Goal: Information Seeking & Learning: Learn about a topic

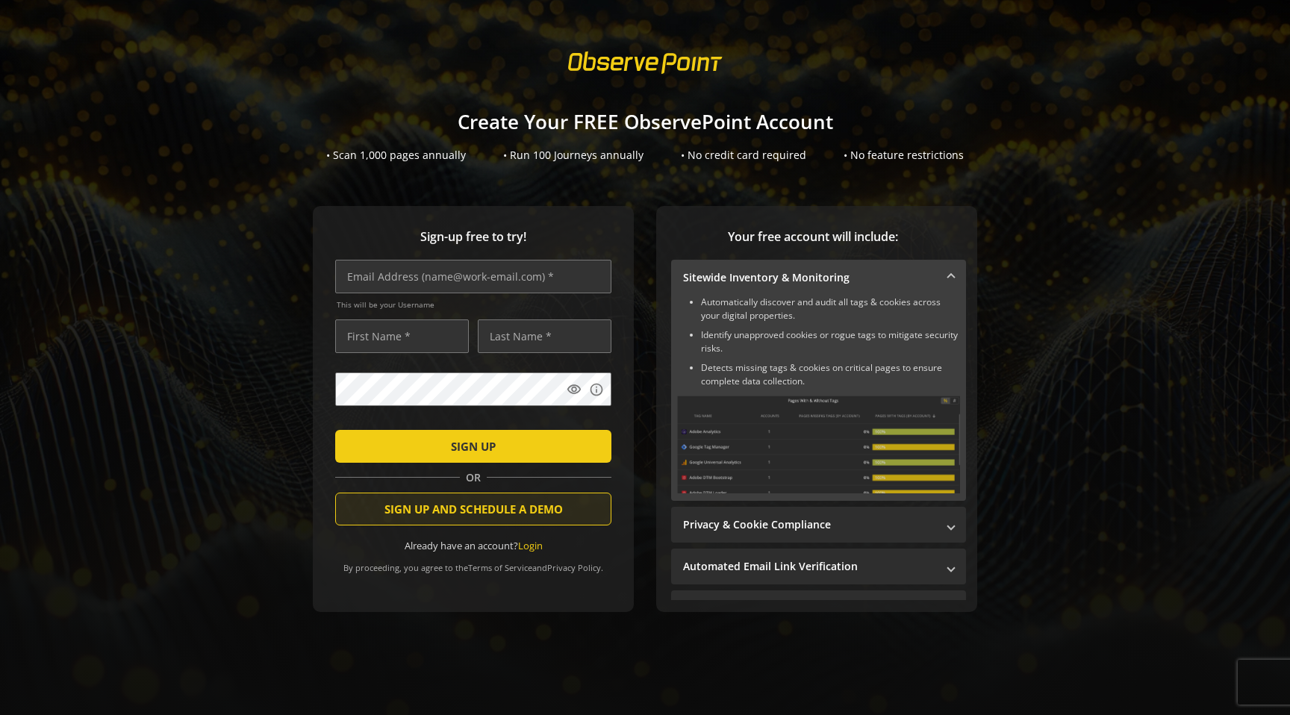
click at [546, 505] on span "SIGN UP AND SCHEDULE A DEMO" at bounding box center [473, 509] width 178 height 27
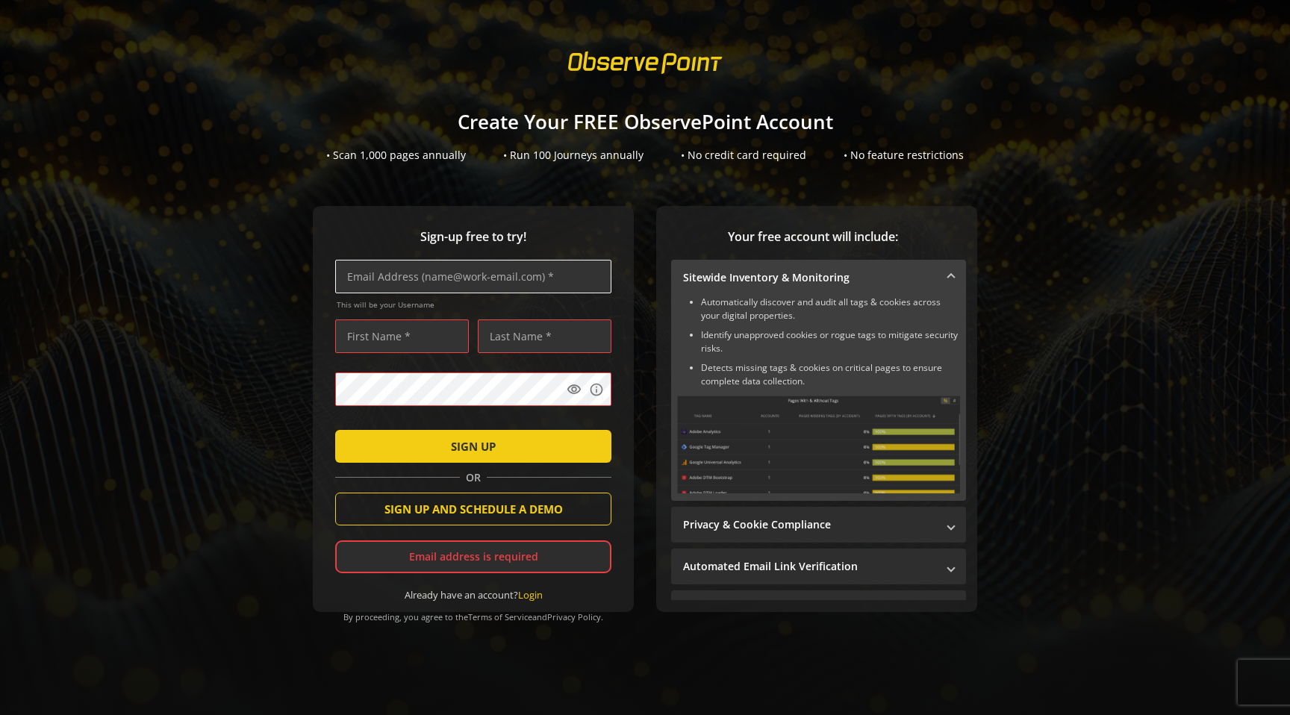
click at [468, 278] on input "text" at bounding box center [473, 277] width 276 height 34
type input "[PERSON_NAME][EMAIL_ADDRESS][PERSON_NAME][DOMAIN_NAME]"
type input "[PERSON_NAME]"
click at [517, 512] on span "SIGN UP AND SCHEDULE A DEMO" at bounding box center [473, 509] width 178 height 27
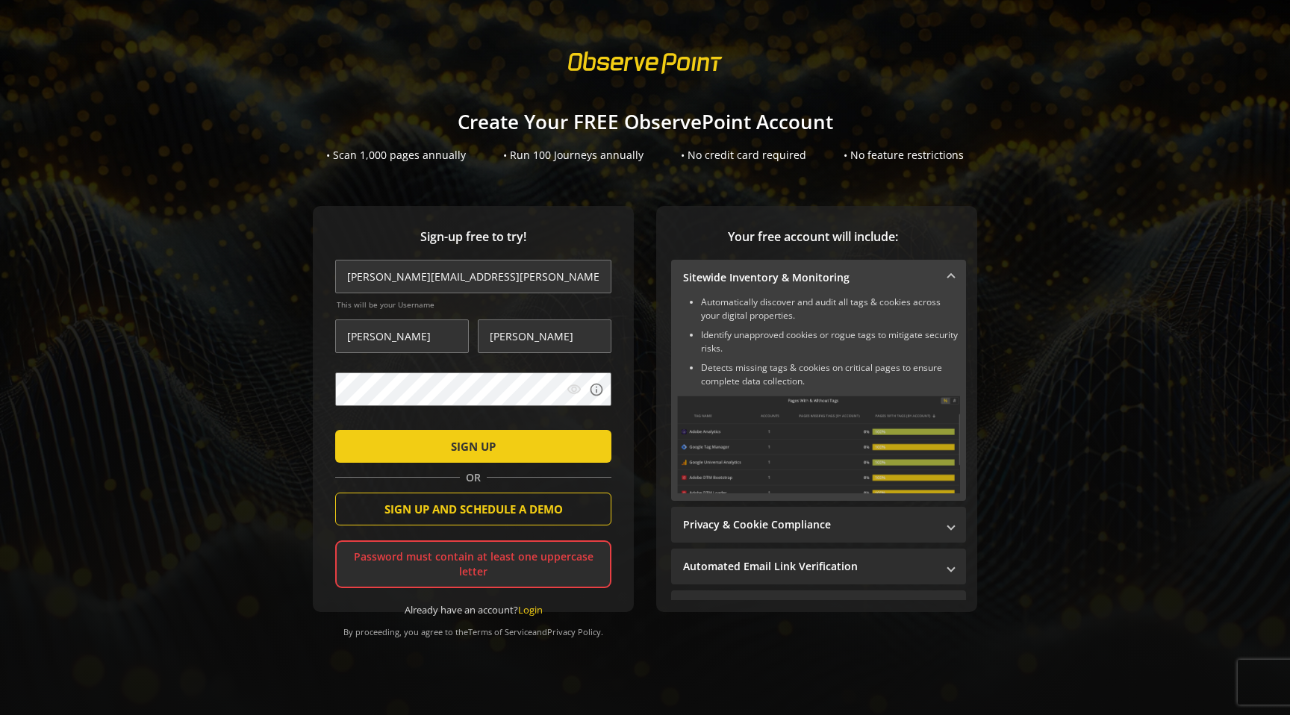
click at [575, 390] on mat-icon "visibility" at bounding box center [574, 389] width 15 height 15
click at [503, 511] on span "SIGN UP AND SCHEDULE A DEMO" at bounding box center [473, 509] width 178 height 27
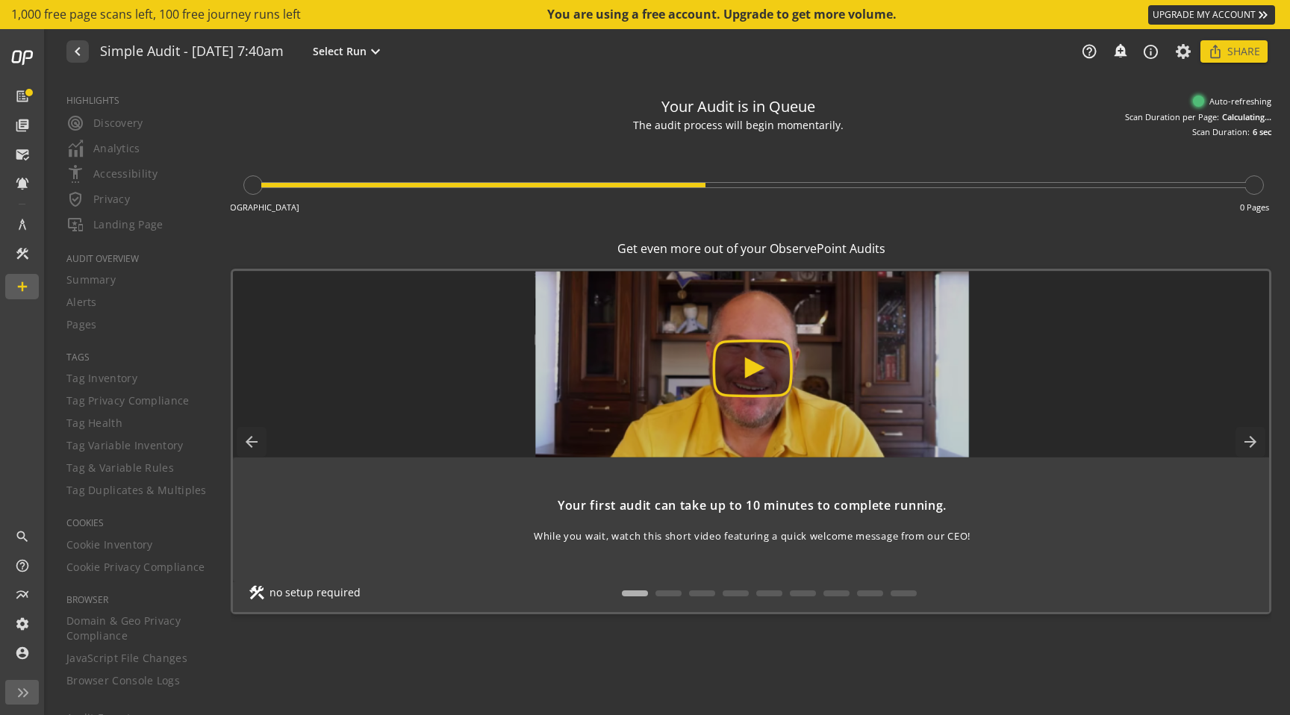
click at [755, 369] on img at bounding box center [752, 364] width 1102 height 187
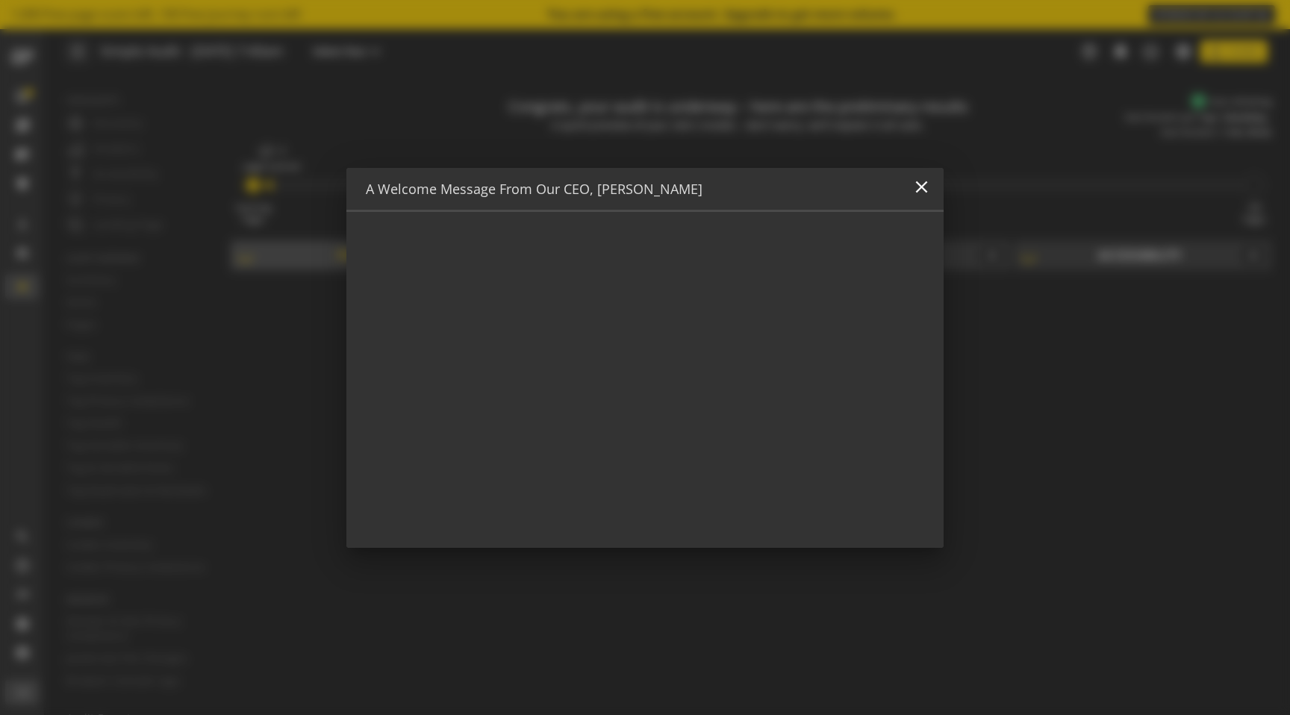
click at [932, 193] on div "A Welcome Message from Our CEO, [PERSON_NAME] close" at bounding box center [644, 190] width 597 height 44
click at [929, 187] on mat-icon "close" at bounding box center [921, 187] width 20 height 20
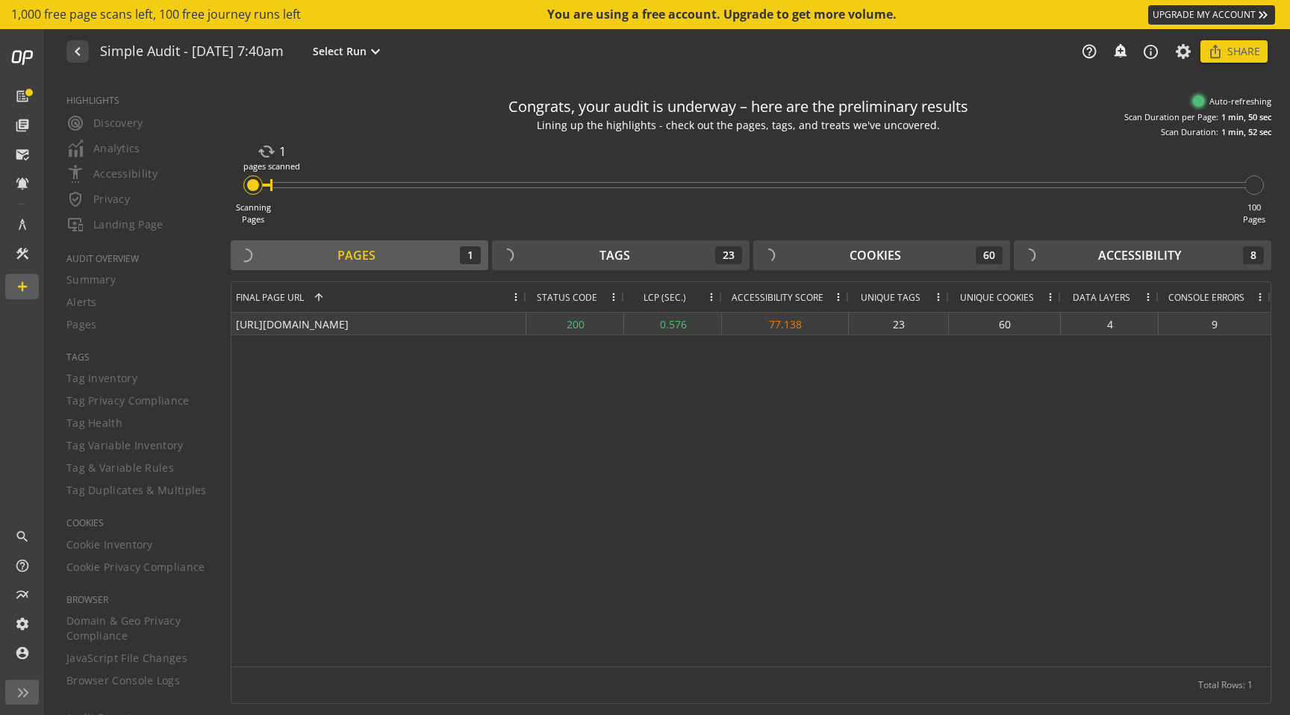
click at [787, 321] on div "77.138" at bounding box center [785, 324] width 127 height 22
click at [791, 376] on div "[URL][DOMAIN_NAME] 200 0.576 77.138 23 60 4 9" at bounding box center [750, 490] width 1039 height 354
click at [679, 256] on div "Tags 23" at bounding box center [620, 255] width 243 height 18
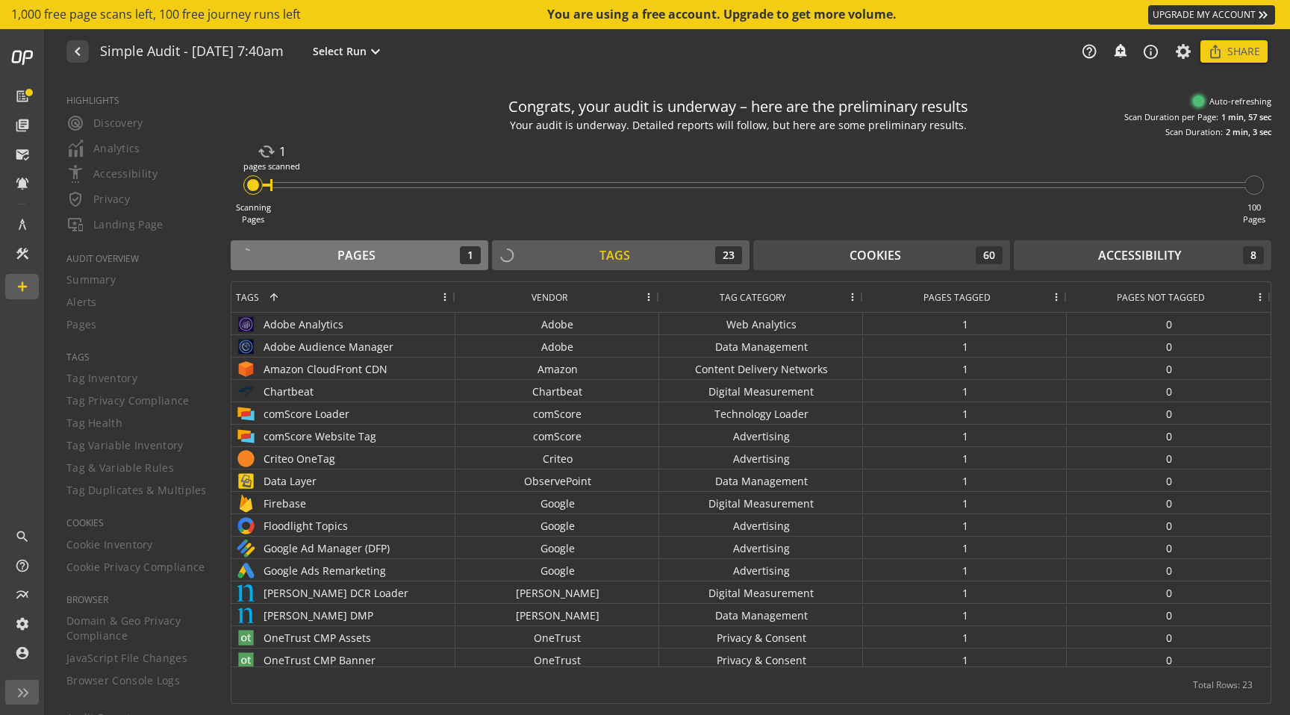
click at [309, 252] on div "Pages 1" at bounding box center [359, 255] width 243 height 18
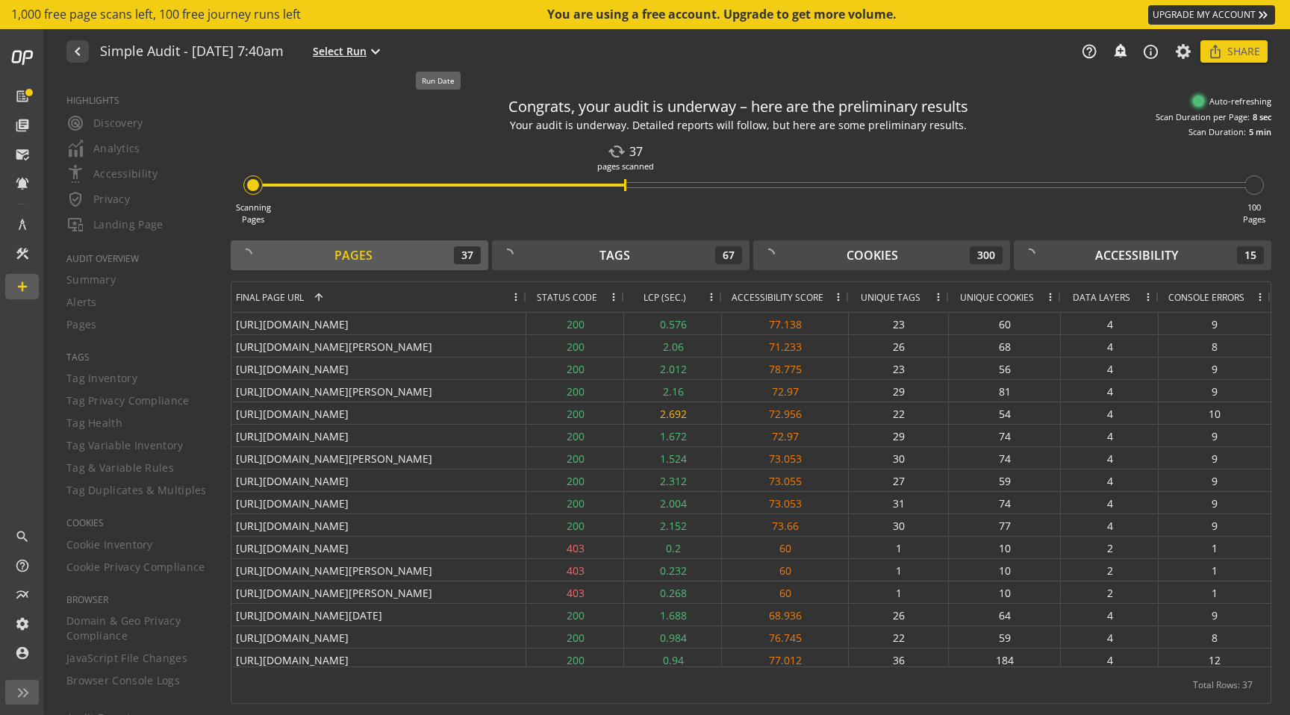
click at [384, 52] on mat-icon "expand_more" at bounding box center [375, 52] width 18 height 18
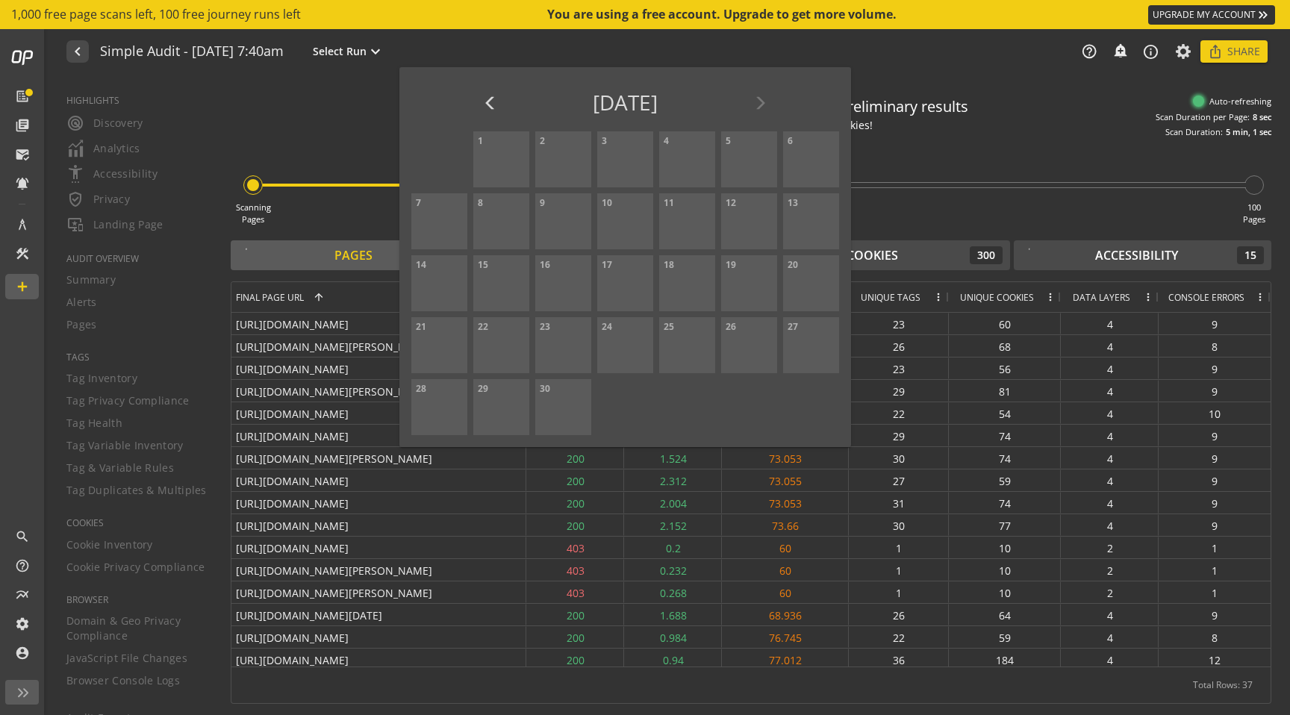
click at [525, 33] on div at bounding box center [645, 357] width 1290 height 715
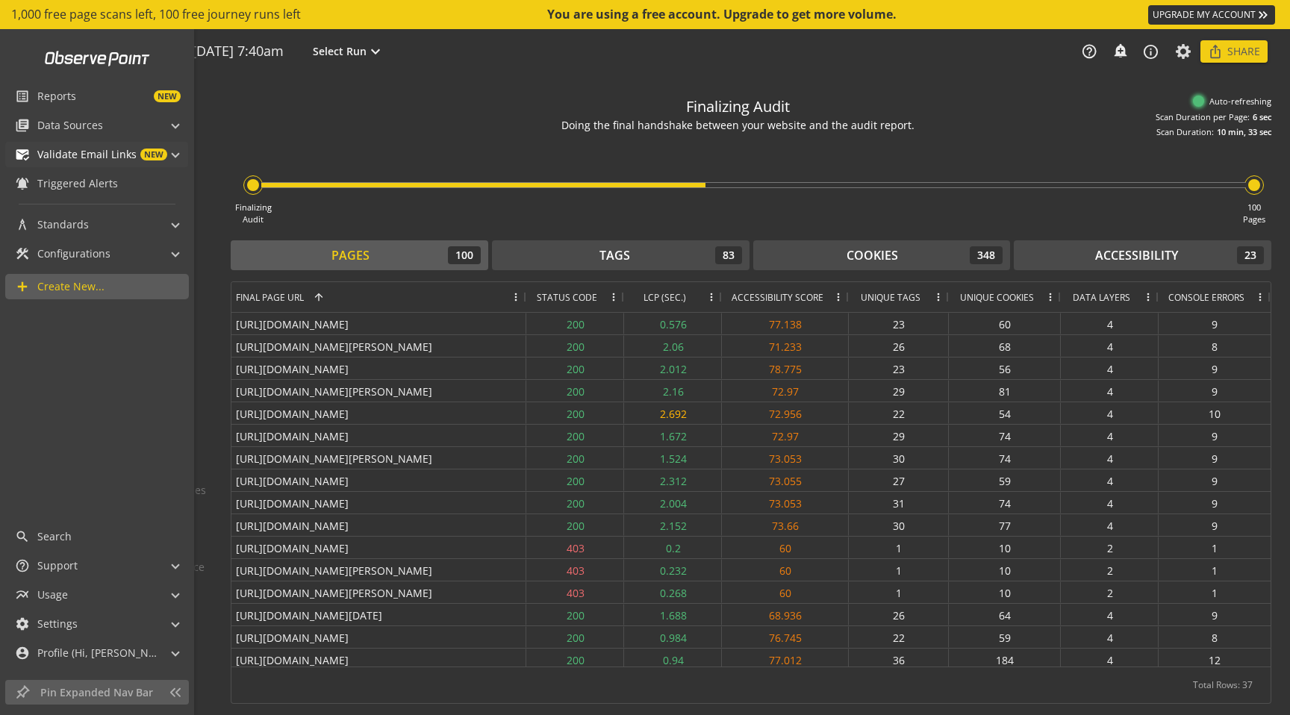
click at [175, 153] on span at bounding box center [175, 153] width 6 height 16
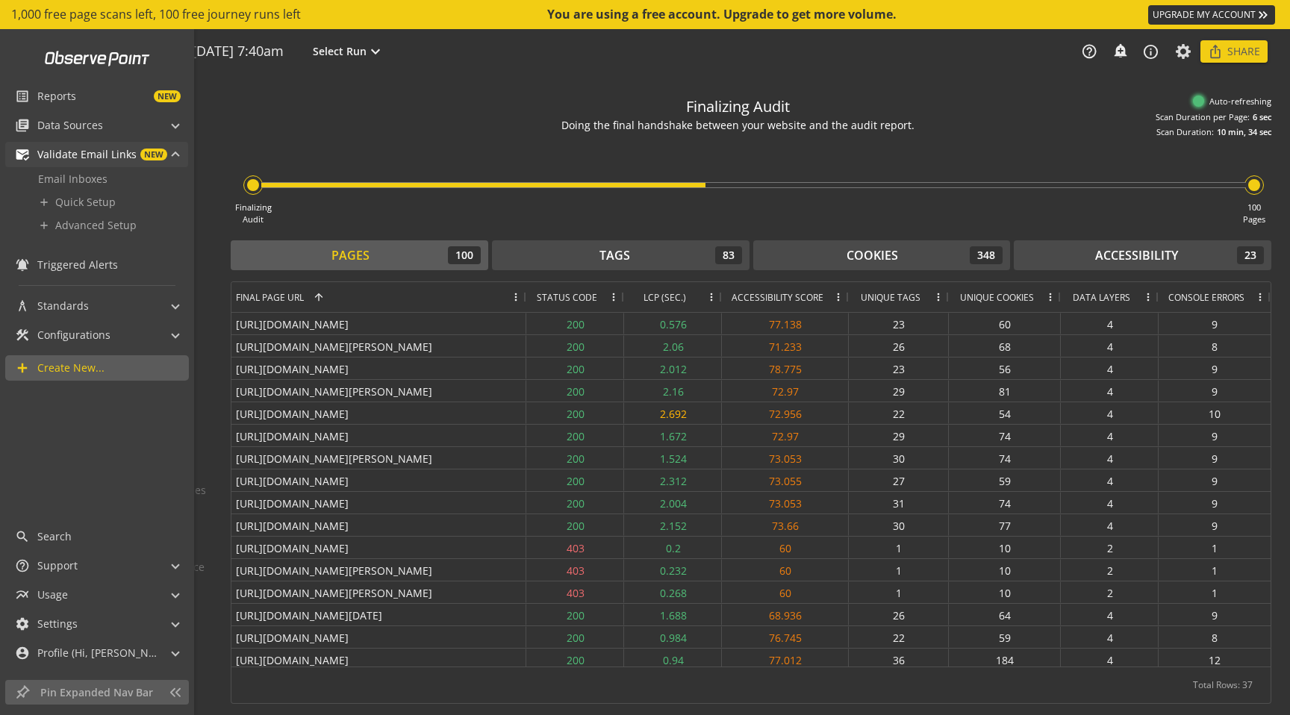
click at [175, 153] on span at bounding box center [175, 157] width 6 height 16
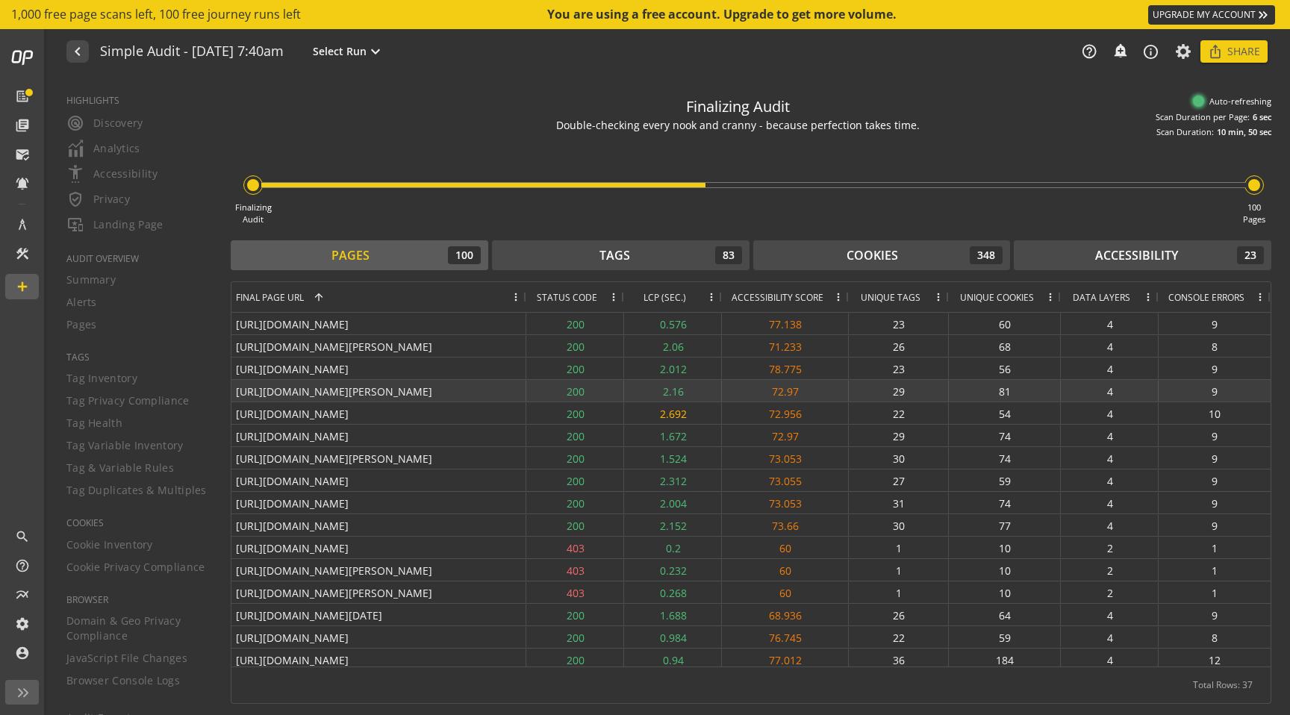
scroll to position [475, 0]
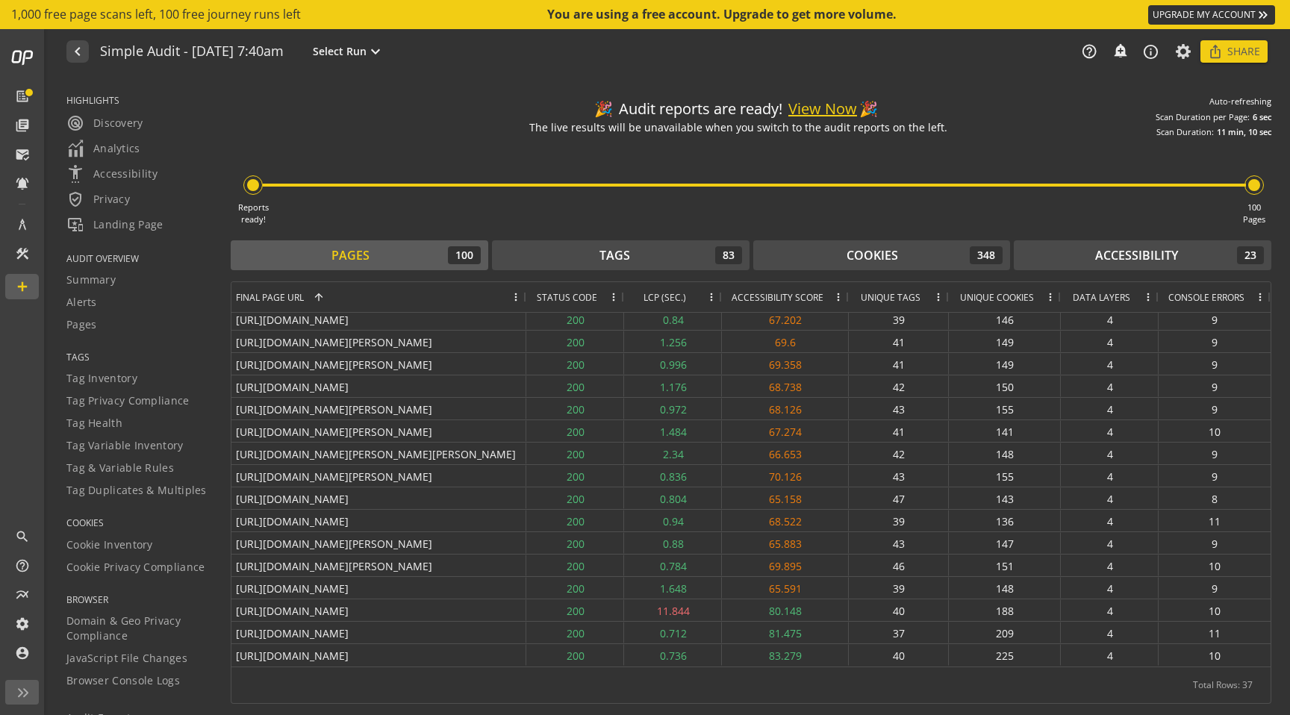
click at [842, 112] on button "View Now" at bounding box center [822, 110] width 69 height 22
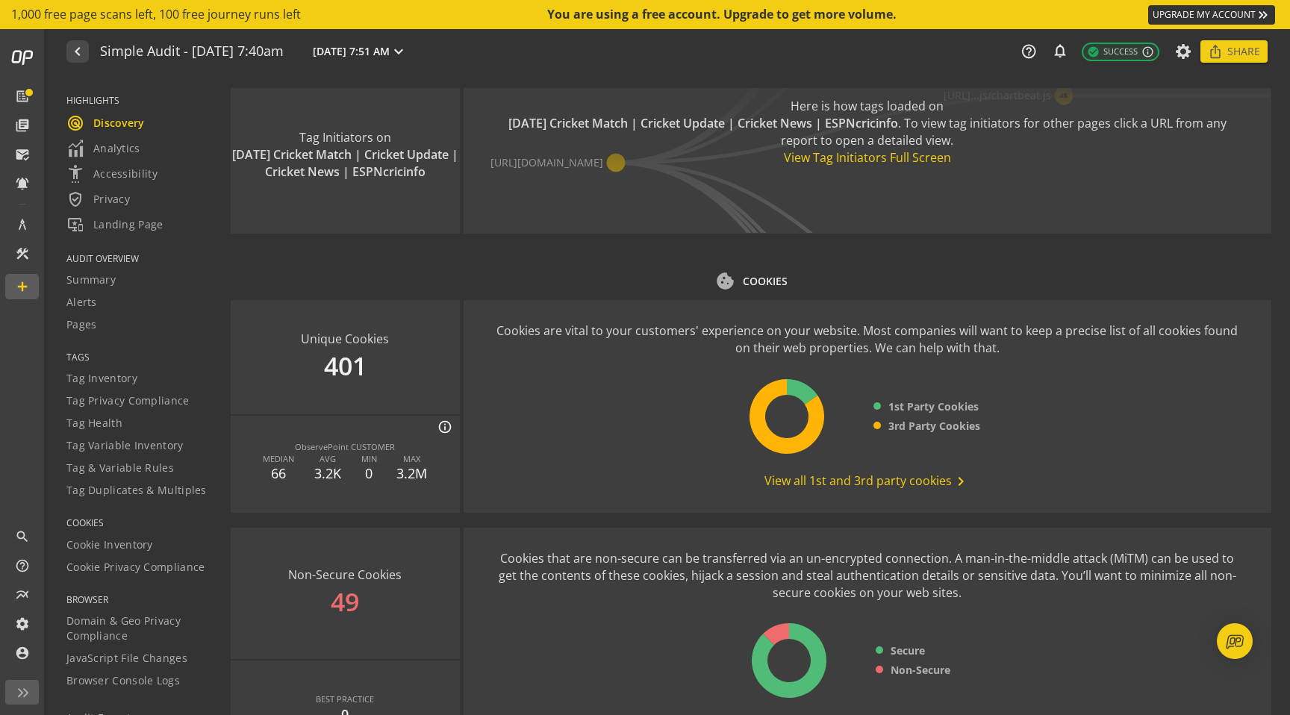
scroll to position [1809, 0]
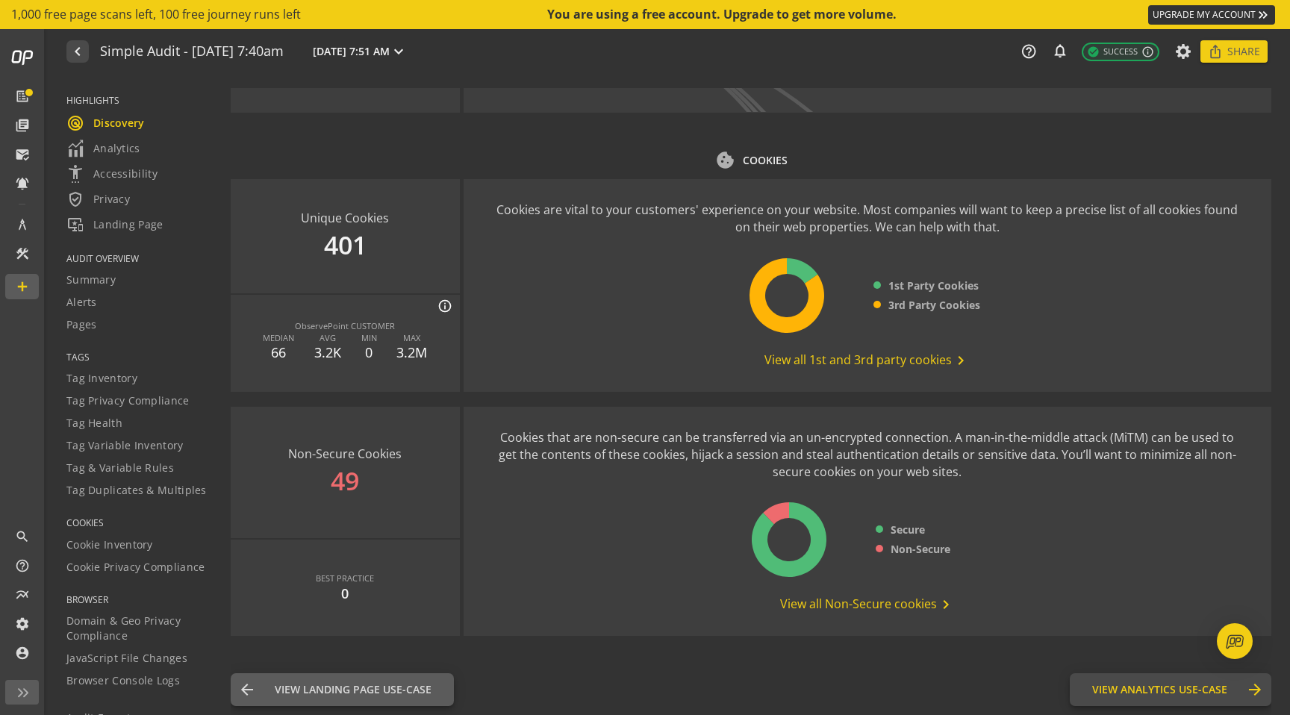
click at [1120, 694] on span "View Analytics Use-Case" at bounding box center [1159, 689] width 135 height 15
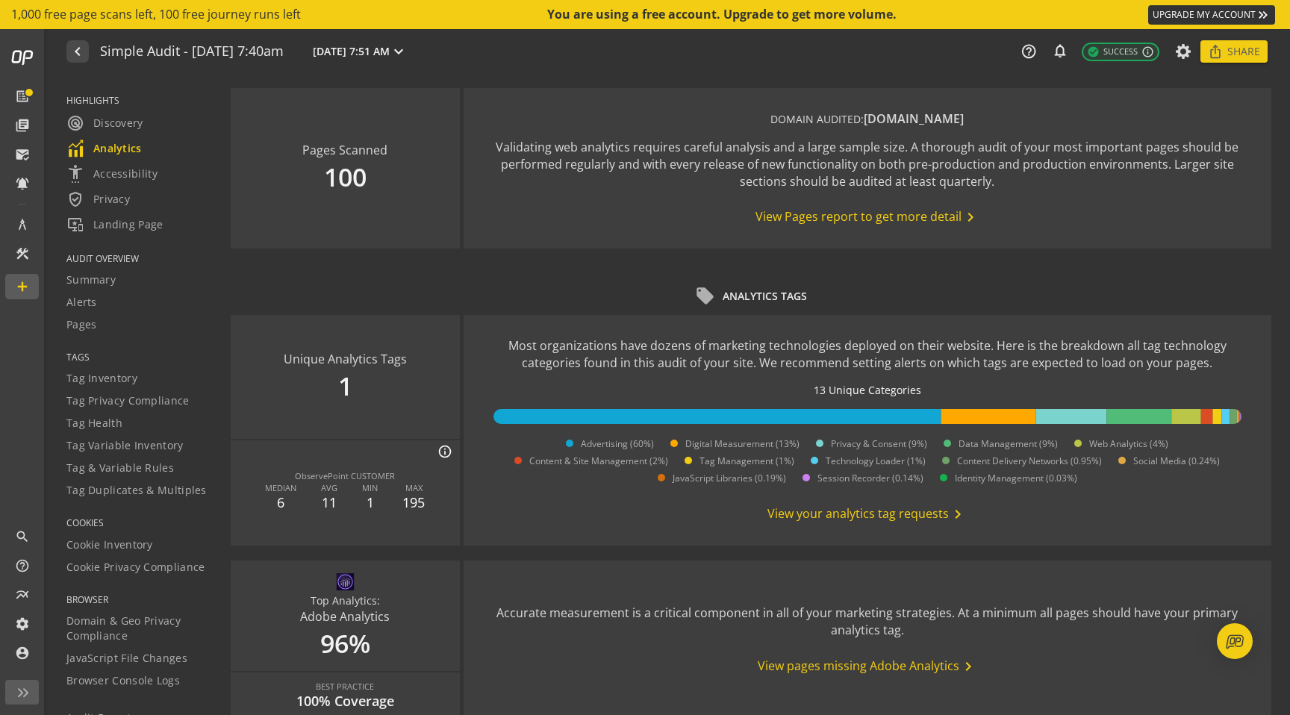
click at [926, 508] on span "View your analytics tag requests chevron_right" at bounding box center [866, 514] width 199 height 18
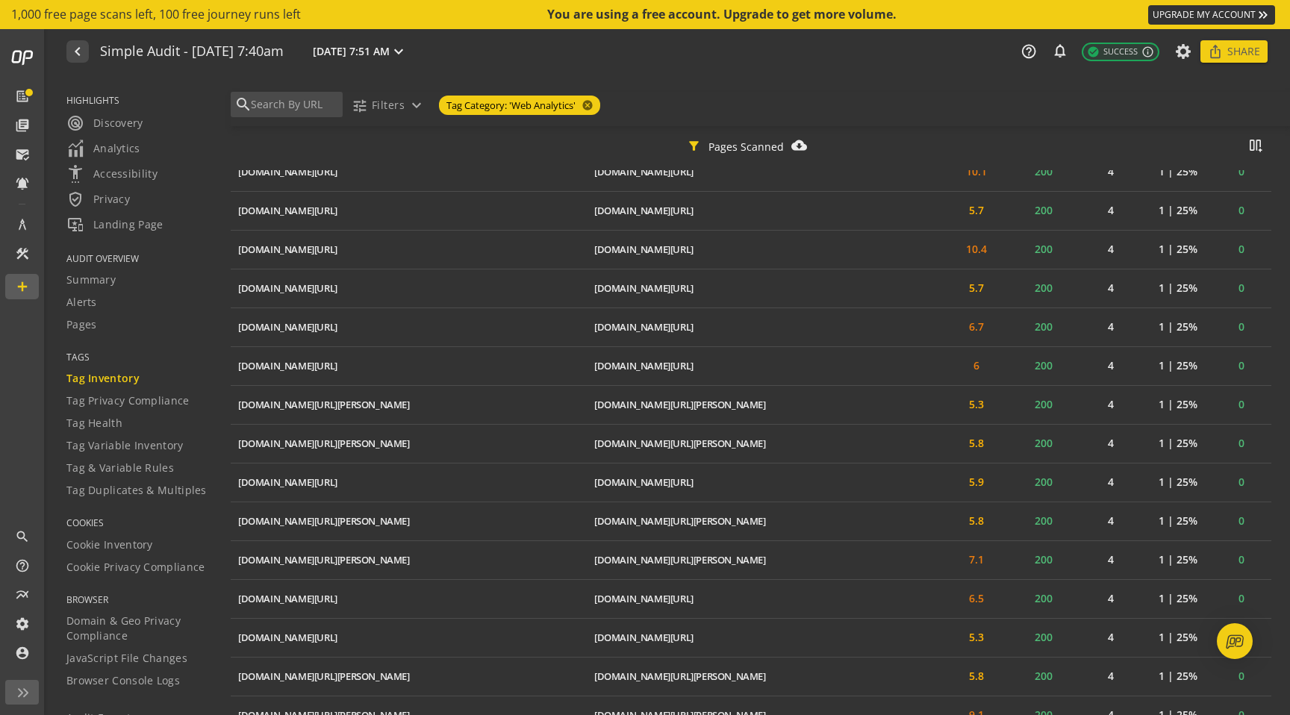
scroll to position [2692, 0]
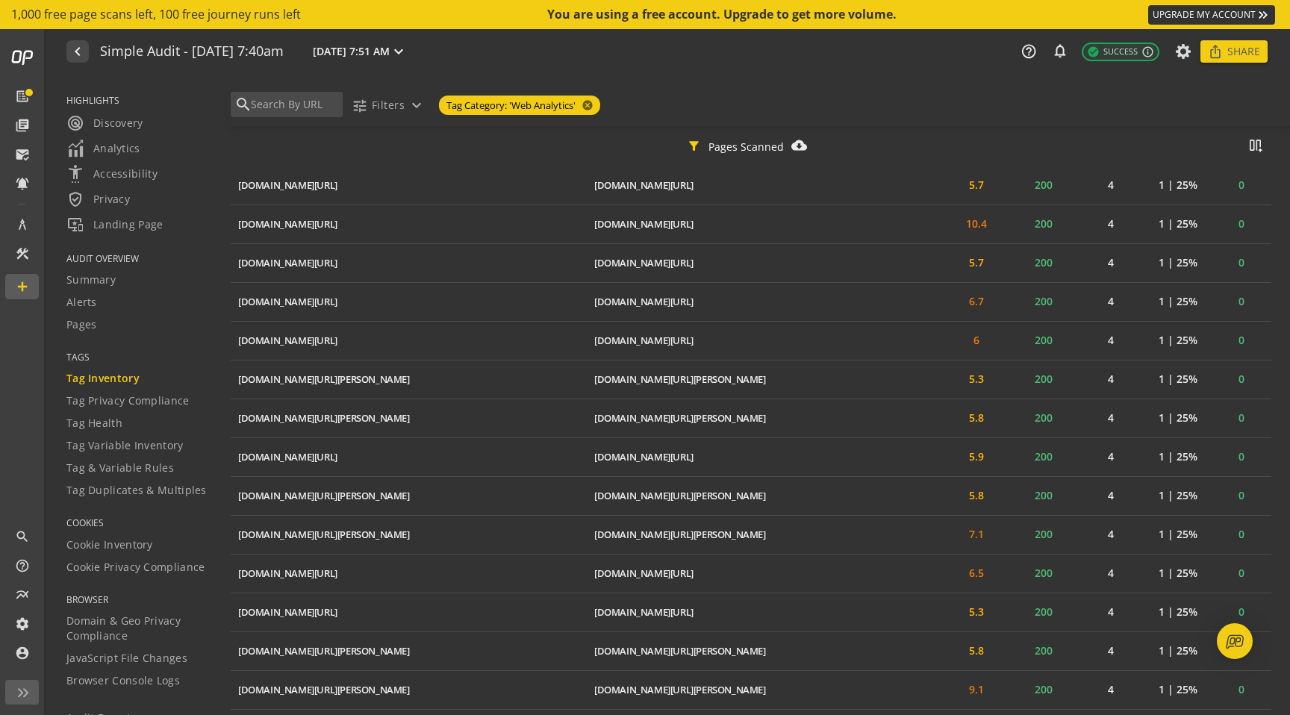
click at [926, 508] on td "[DOMAIN_NAME][URL][PERSON_NAME] ios_share" at bounding box center [765, 495] width 356 height 39
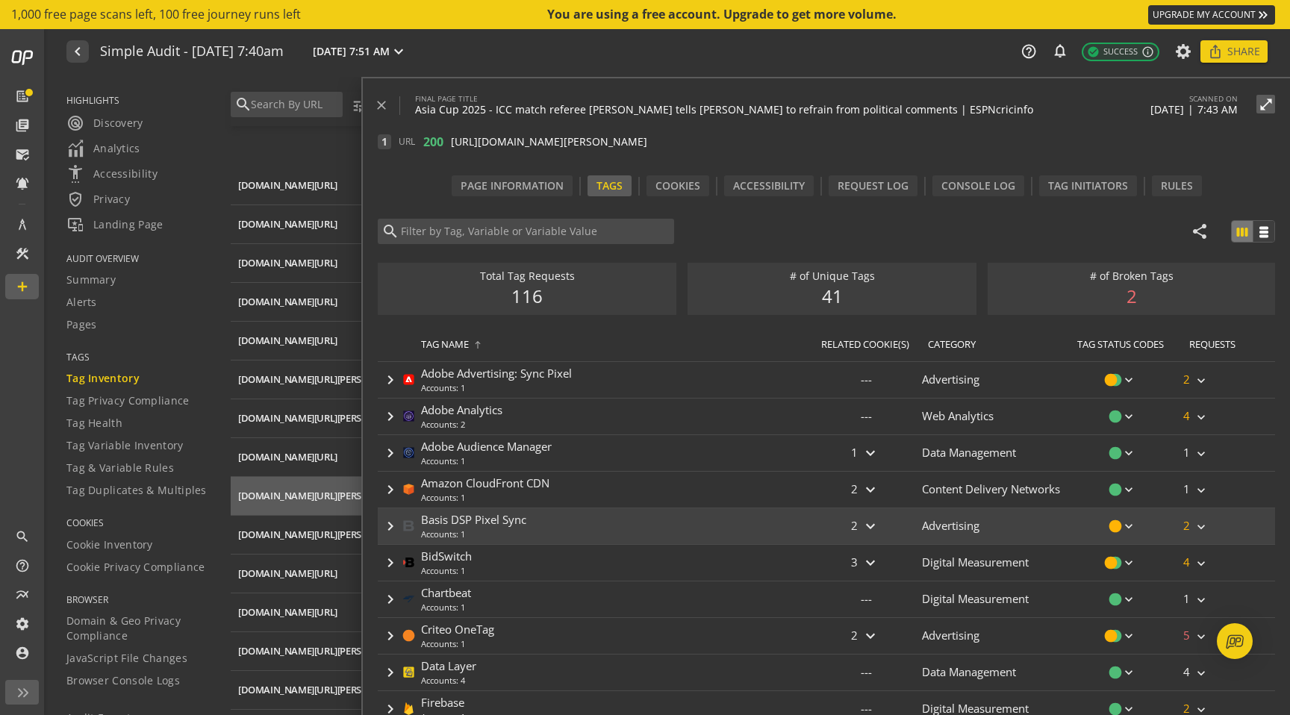
click at [1051, 524] on div "Advertising" at bounding box center [996, 526] width 149 height 36
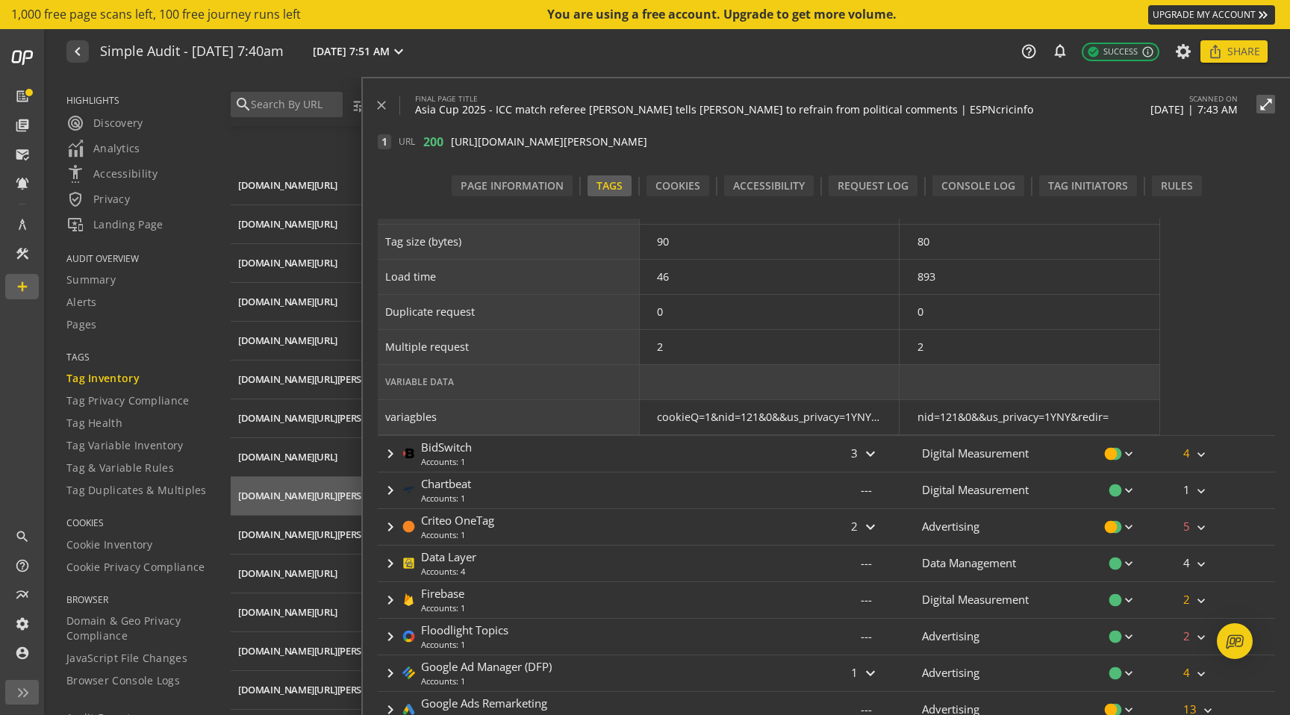
scroll to position [487, 0]
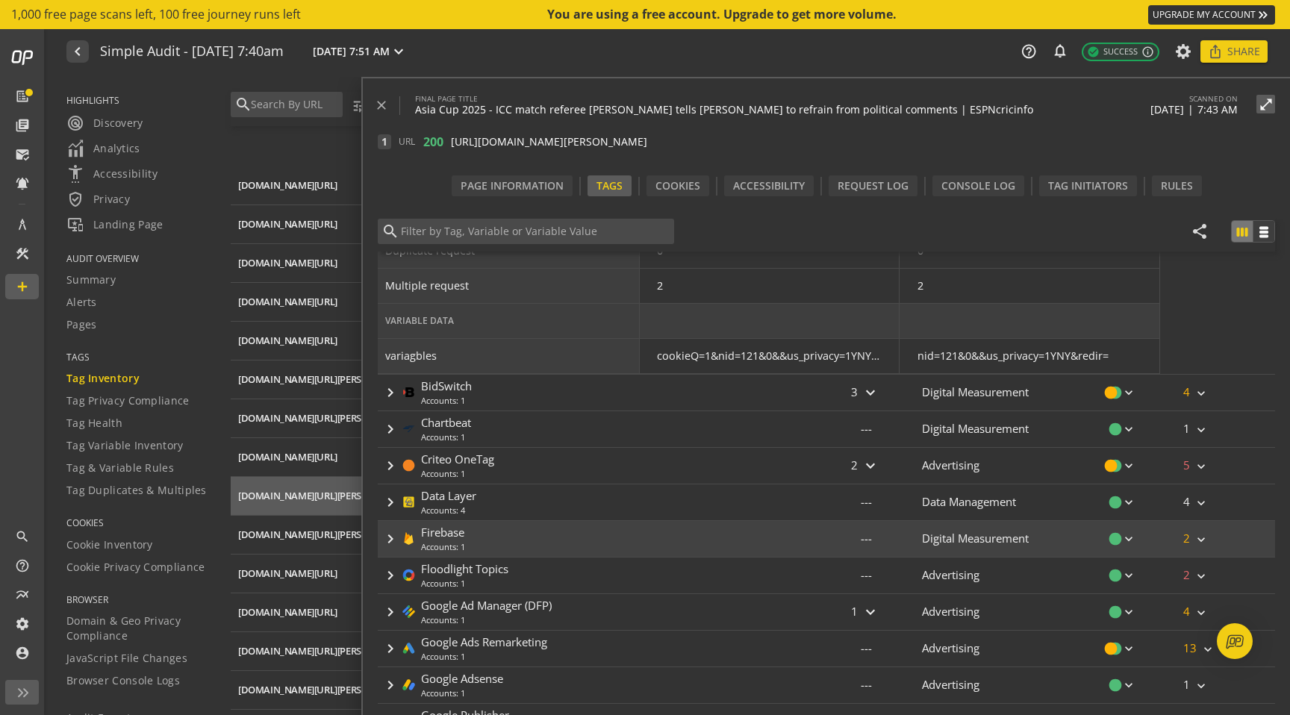
click at [775, 540] on div "keyboard_arrow_right Firebase Accounts: 1" at bounding box center [594, 539] width 432 height 36
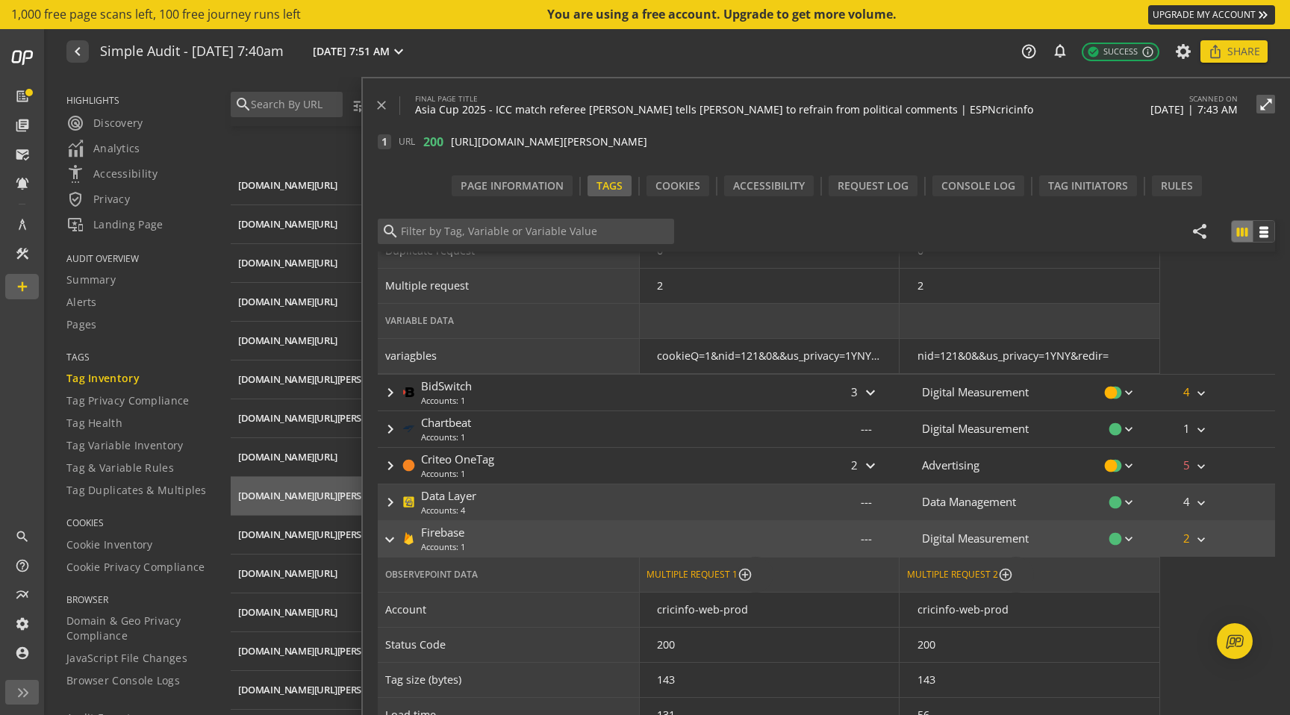
click at [756, 503] on div "keyboard_arrow_right Data Layer Accounts: 4" at bounding box center [594, 502] width 432 height 36
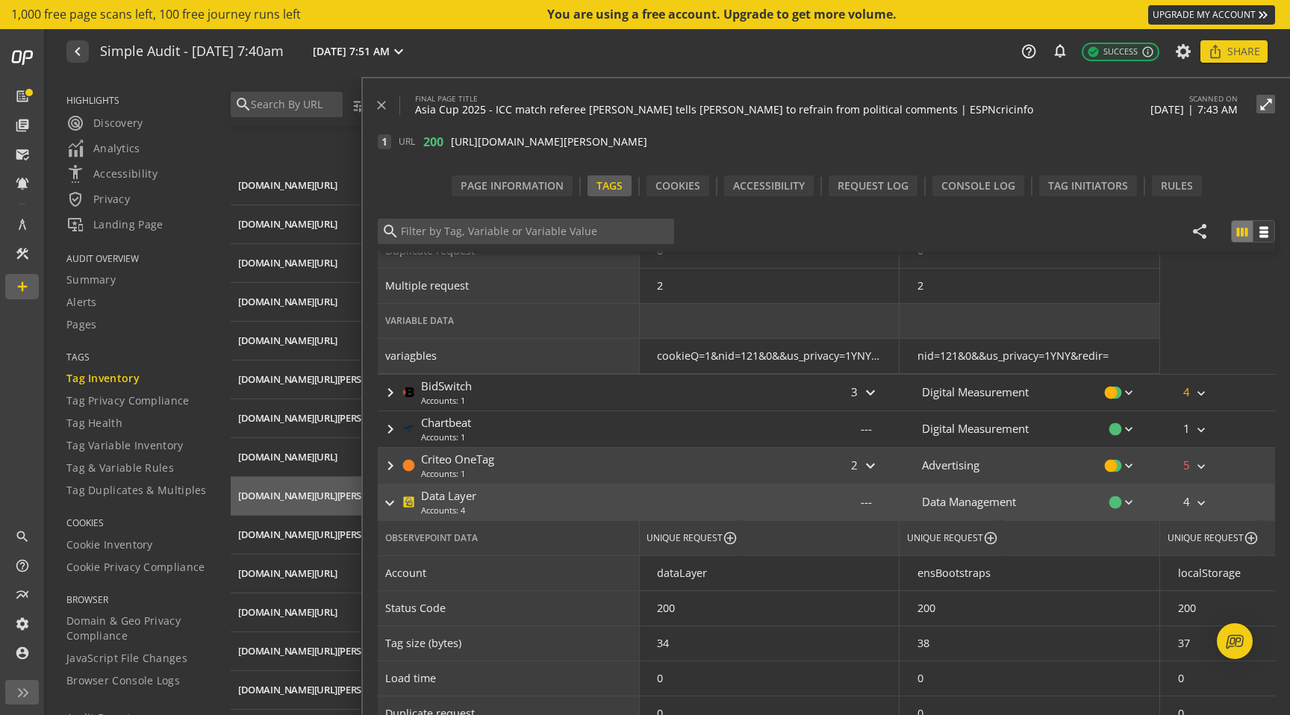
click at [752, 467] on div "keyboard_arrow_right Criteo OneTag Accounts: 1" at bounding box center [594, 466] width 432 height 36
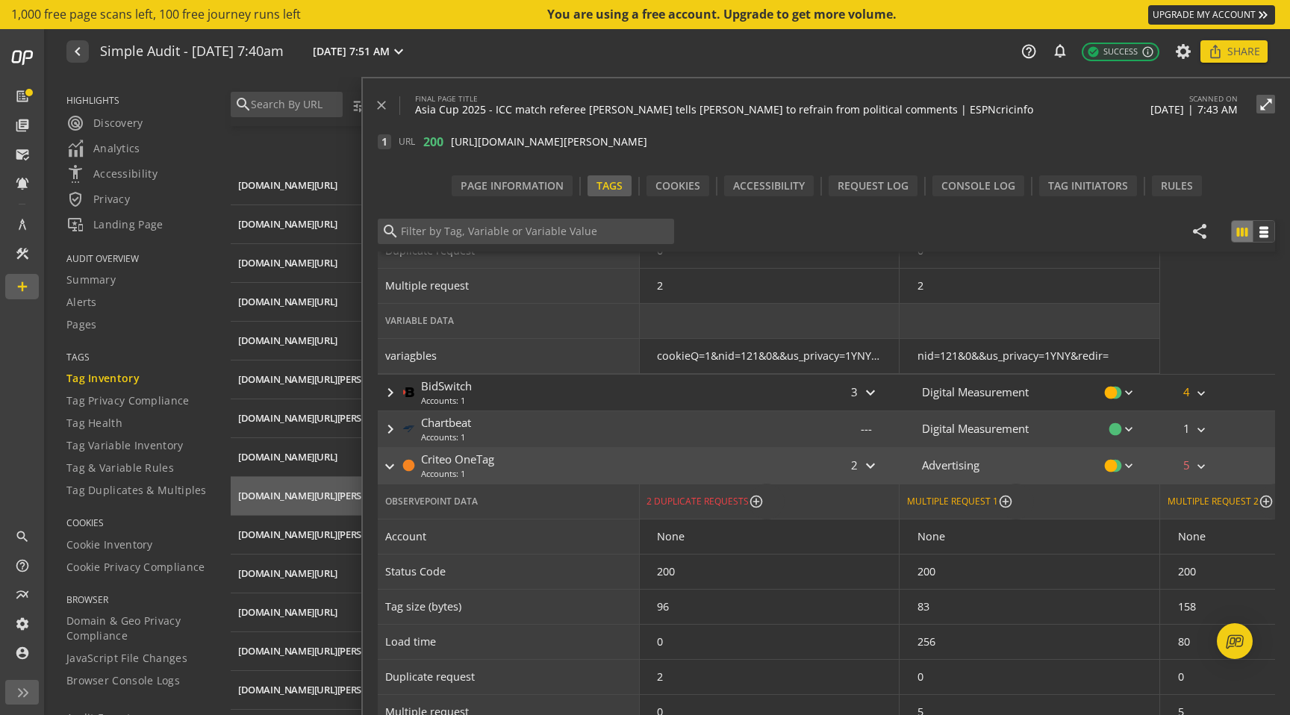
click at [731, 431] on div "keyboard_arrow_right Chartbeat Accounts: 1" at bounding box center [594, 429] width 432 height 36
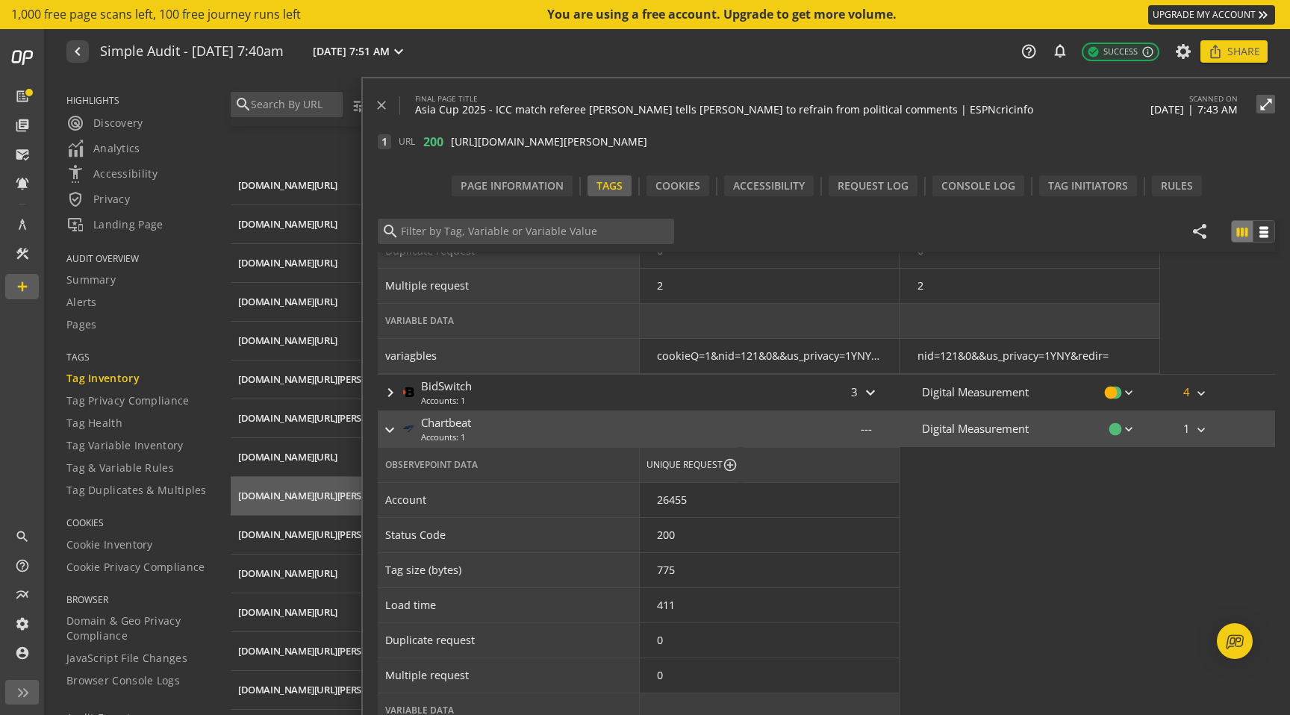
scroll to position [0, 0]
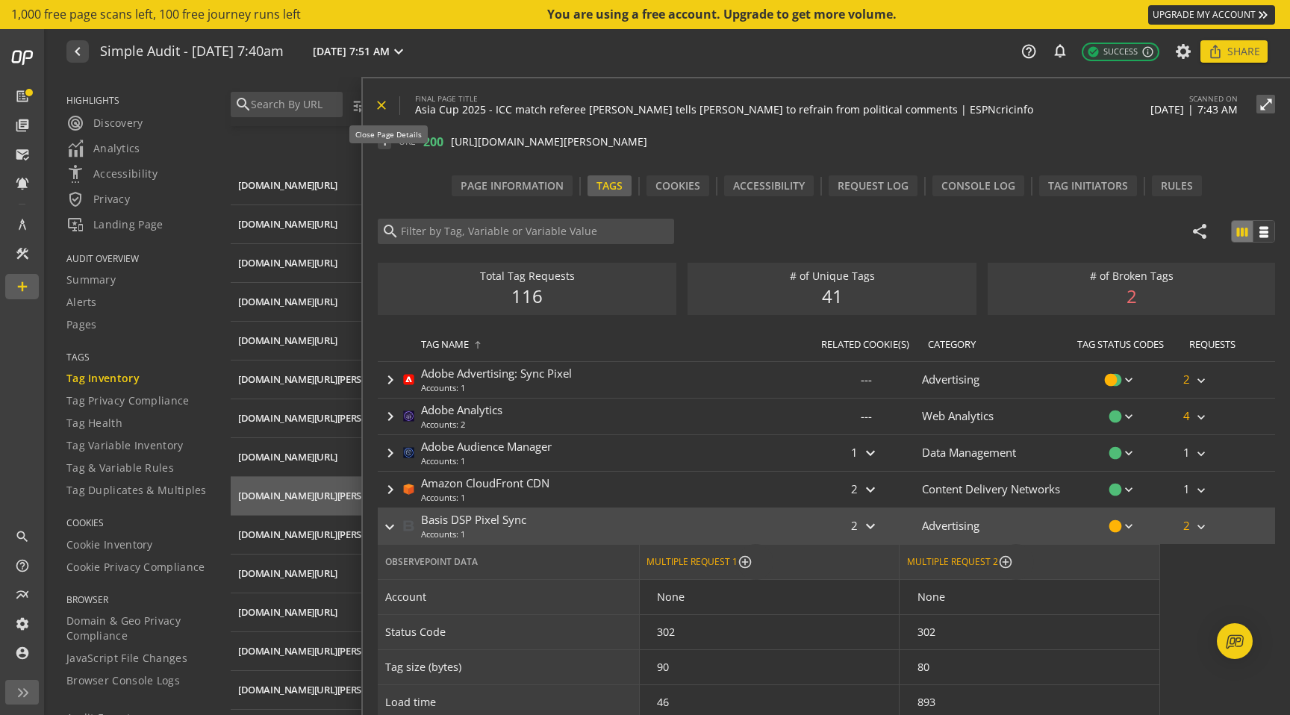
click at [380, 104] on mat-icon "close" at bounding box center [381, 105] width 15 height 15
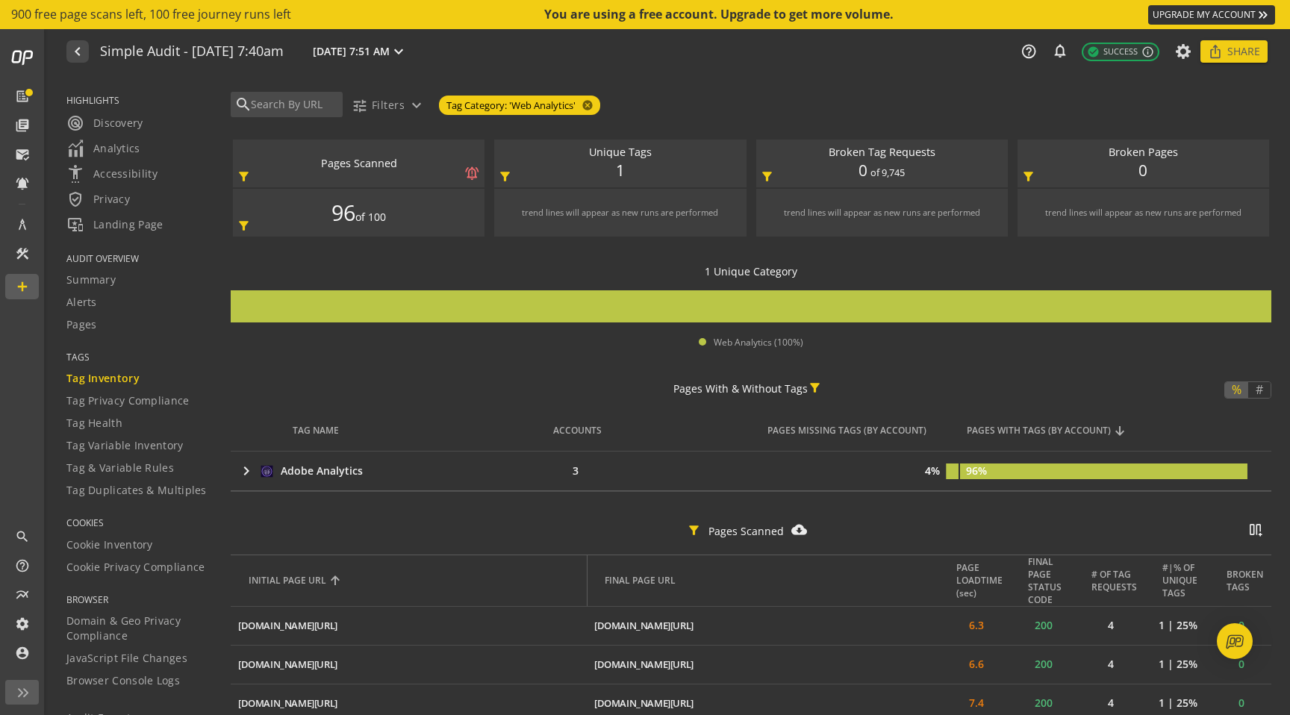
click at [367, 211] on span "of 100" at bounding box center [370, 217] width 31 height 15
click at [355, 163] on div "Pages Scanned" at bounding box center [358, 164] width 237 height 16
click at [242, 176] on mat-icon "filter_alt" at bounding box center [244, 176] width 14 height 14
click at [585, 173] on div "Unique Tags notifications_none add_alert 1 filter_alt" at bounding box center [620, 164] width 252 height 48
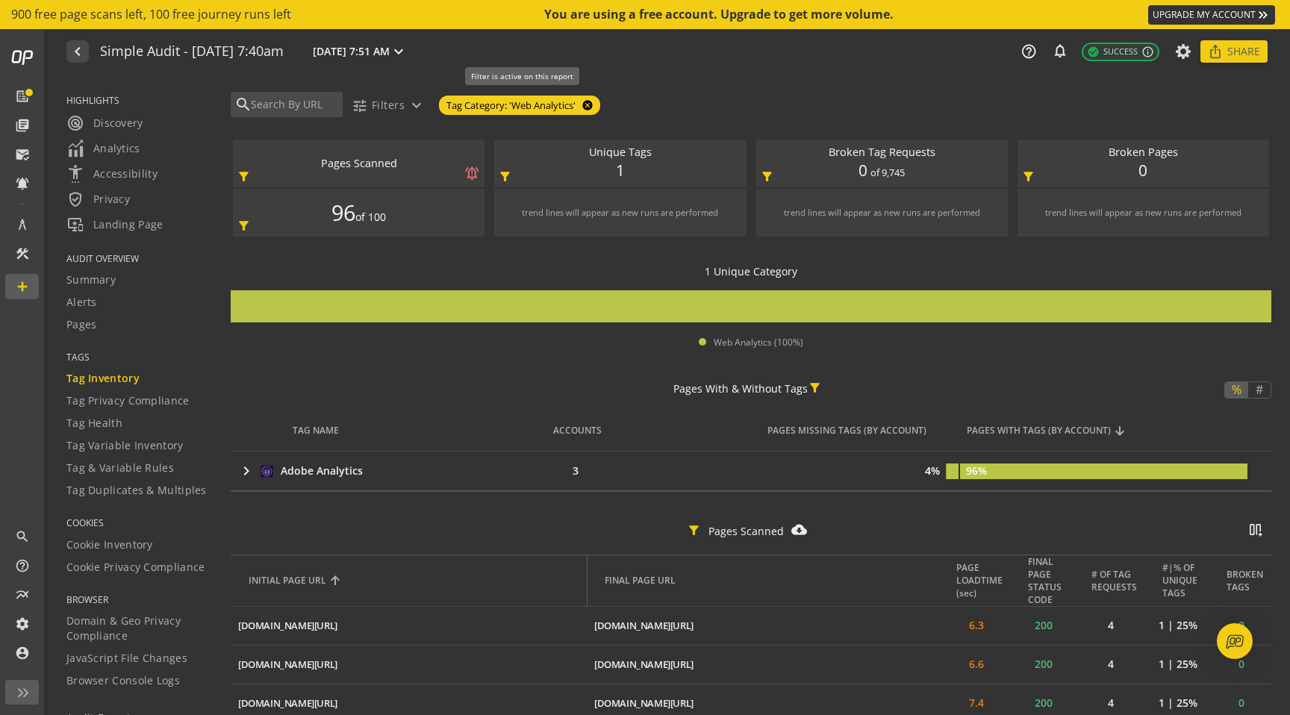
click at [586, 103] on mat-icon "cancel" at bounding box center [585, 105] width 21 height 12
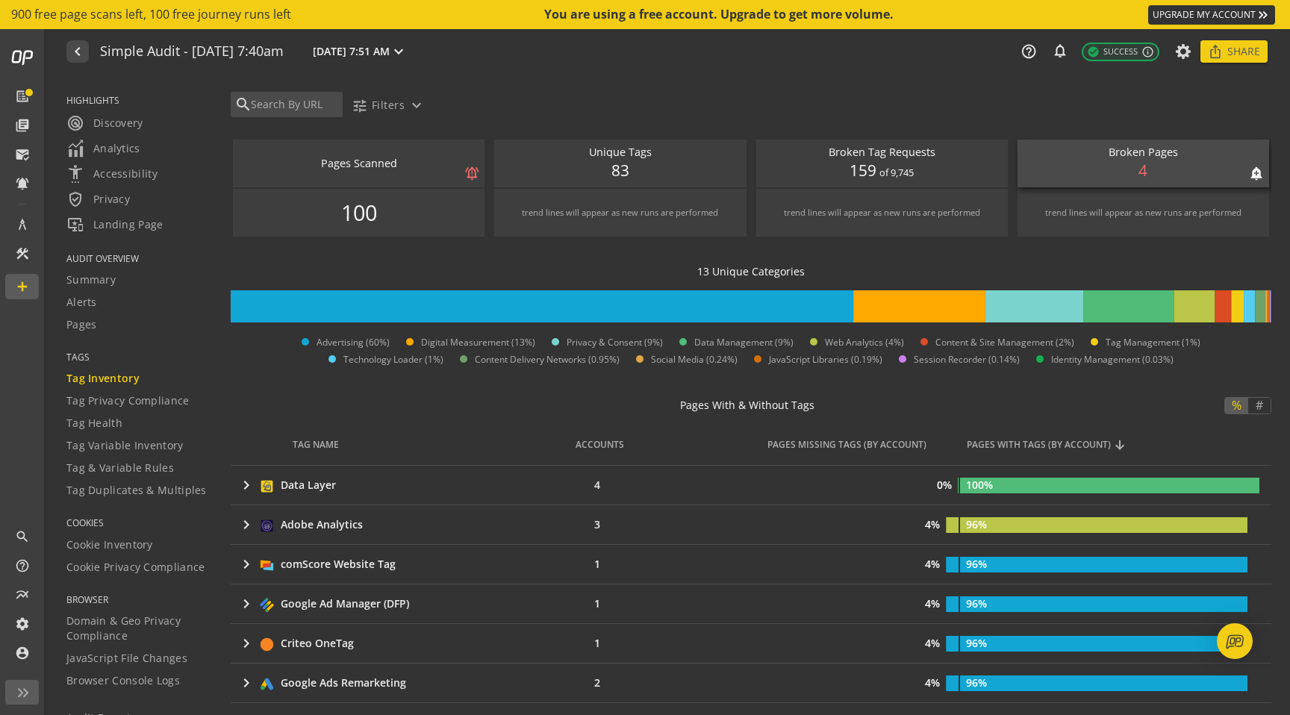
click at [1146, 174] on span "4" at bounding box center [1142, 171] width 9 height 22
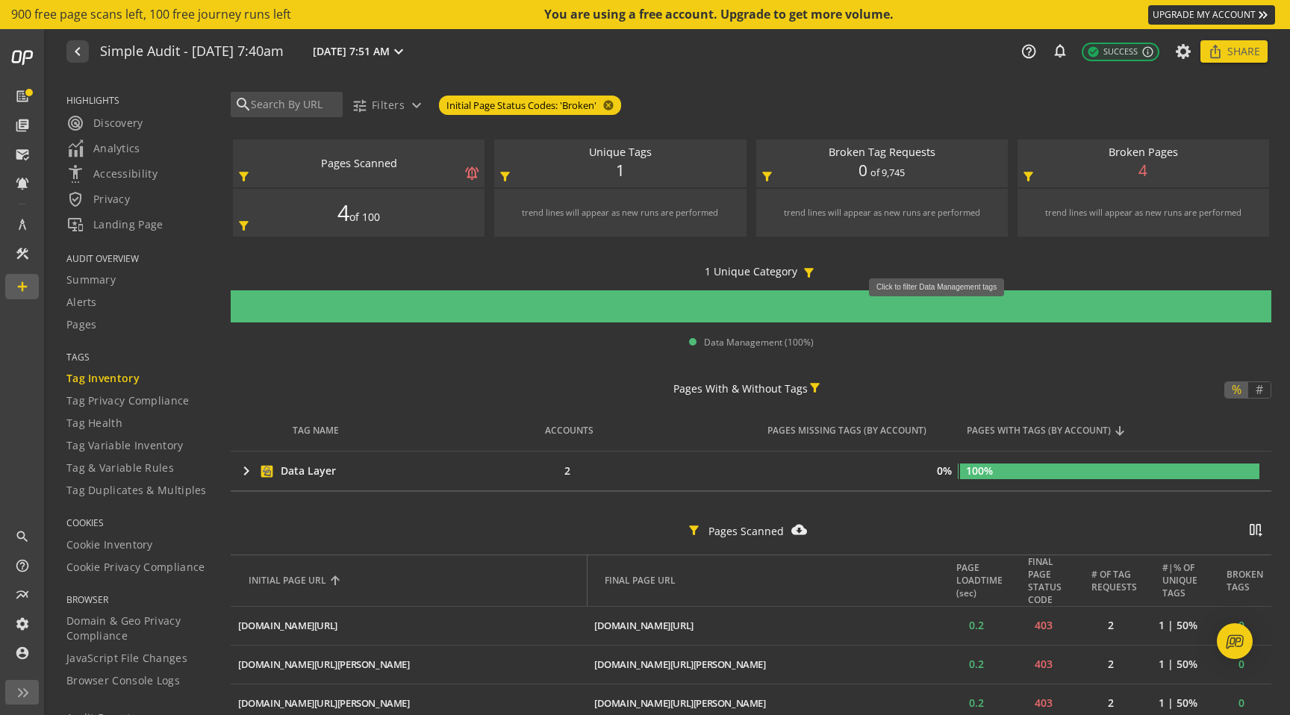
scroll to position [88, 0]
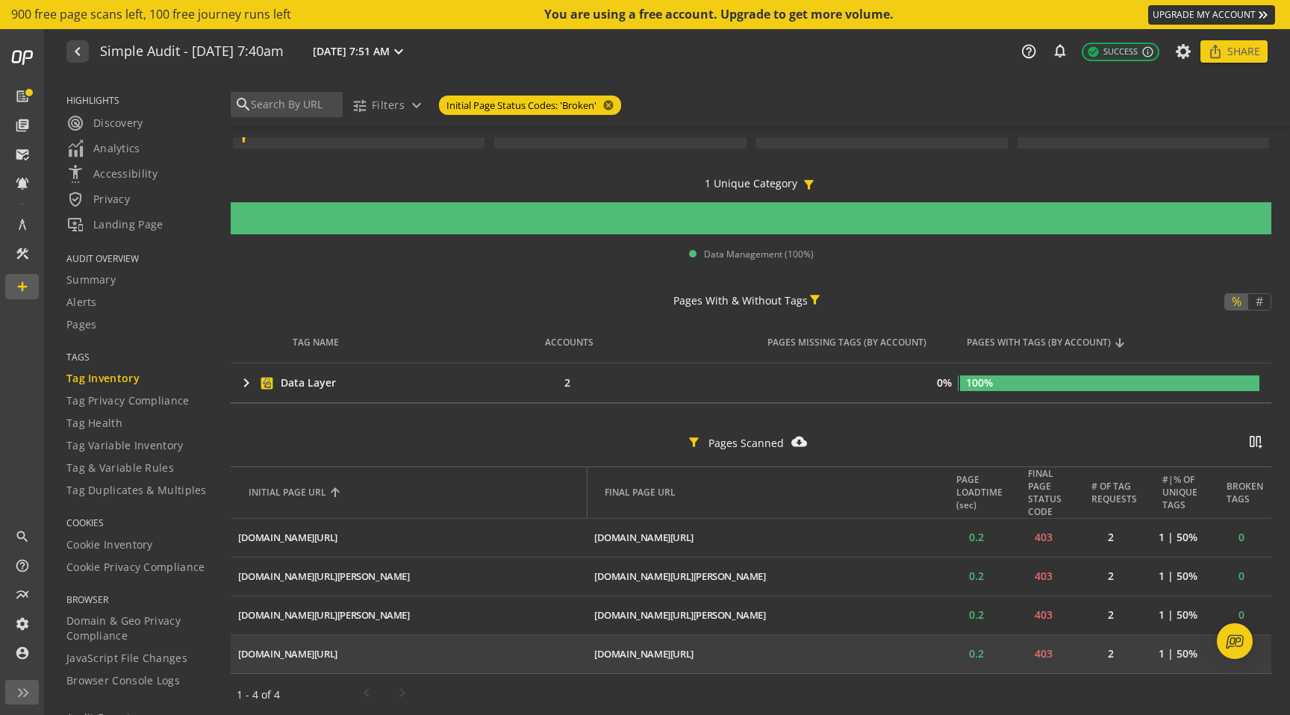
click at [1223, 662] on td "0" at bounding box center [1241, 653] width 60 height 39
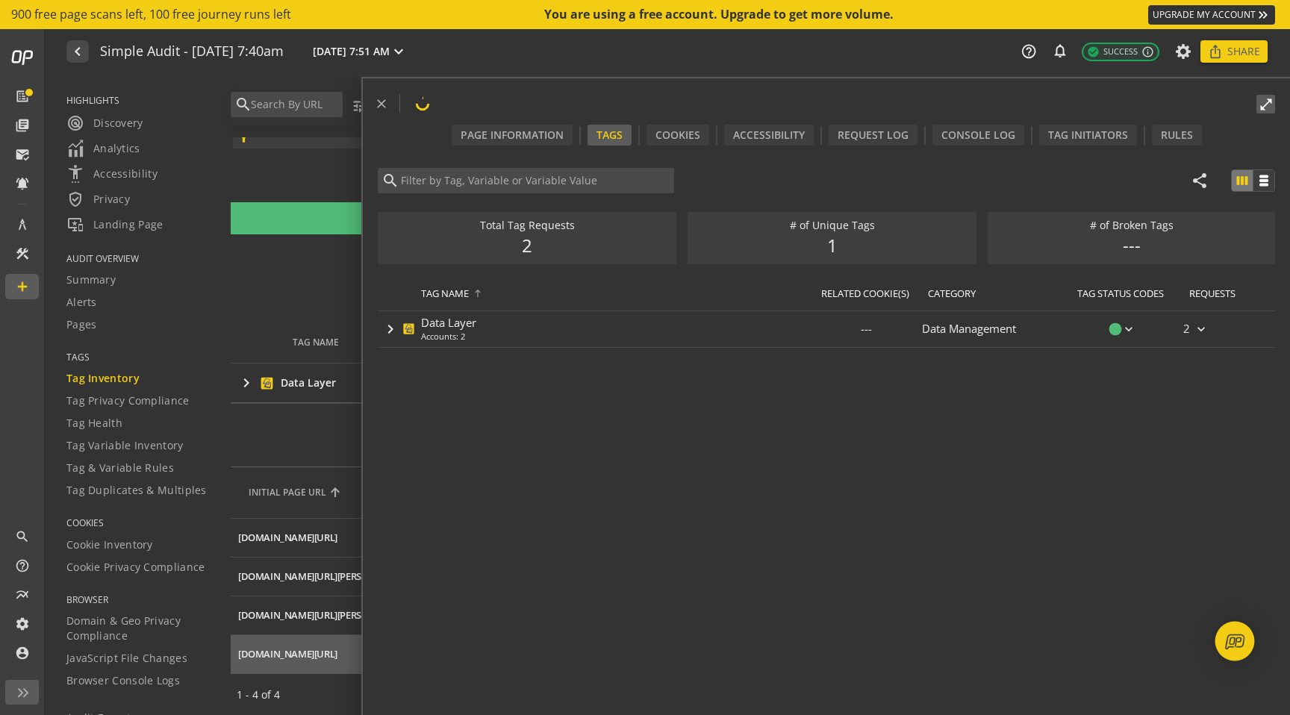
click at [1228, 646] on img "Open Intercom Messenger" at bounding box center [1234, 640] width 19 height 19
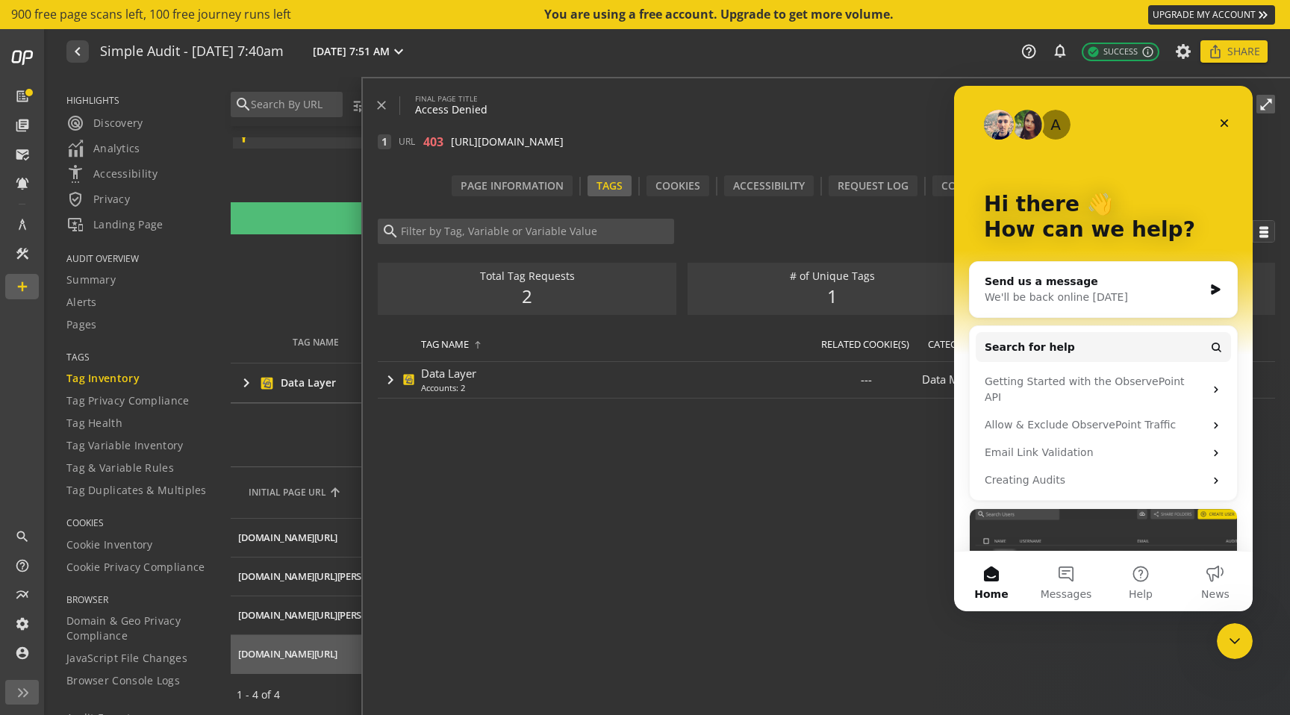
scroll to position [0, 0]
click at [1226, 119] on icon "Close" at bounding box center [1224, 123] width 8 height 8
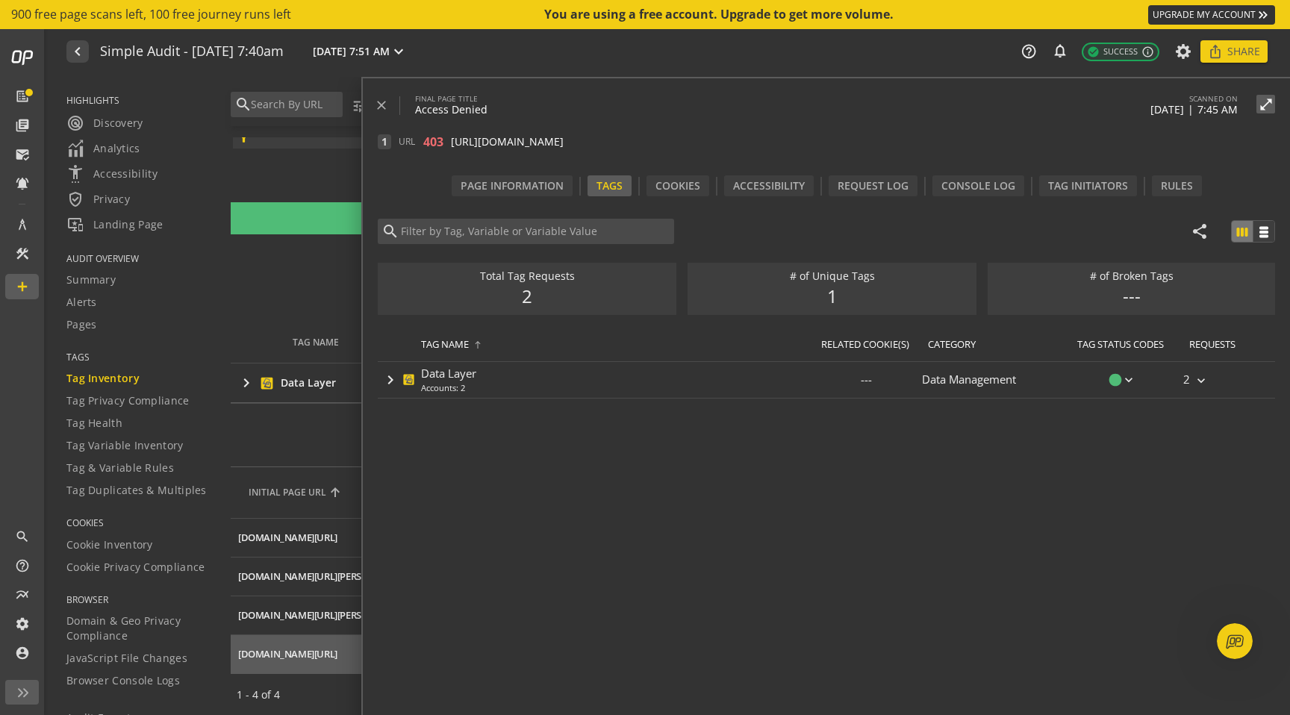
click at [714, 150] on div "1 URL 403 [URL][DOMAIN_NAME] open_in_new content_copy" at bounding box center [834, 140] width 912 height 47
click at [564, 136] on span "[URL][DOMAIN_NAME]" at bounding box center [507, 141] width 113 height 15
click at [583, 142] on mat-icon "open_in_new" at bounding box center [577, 142] width 12 height 12
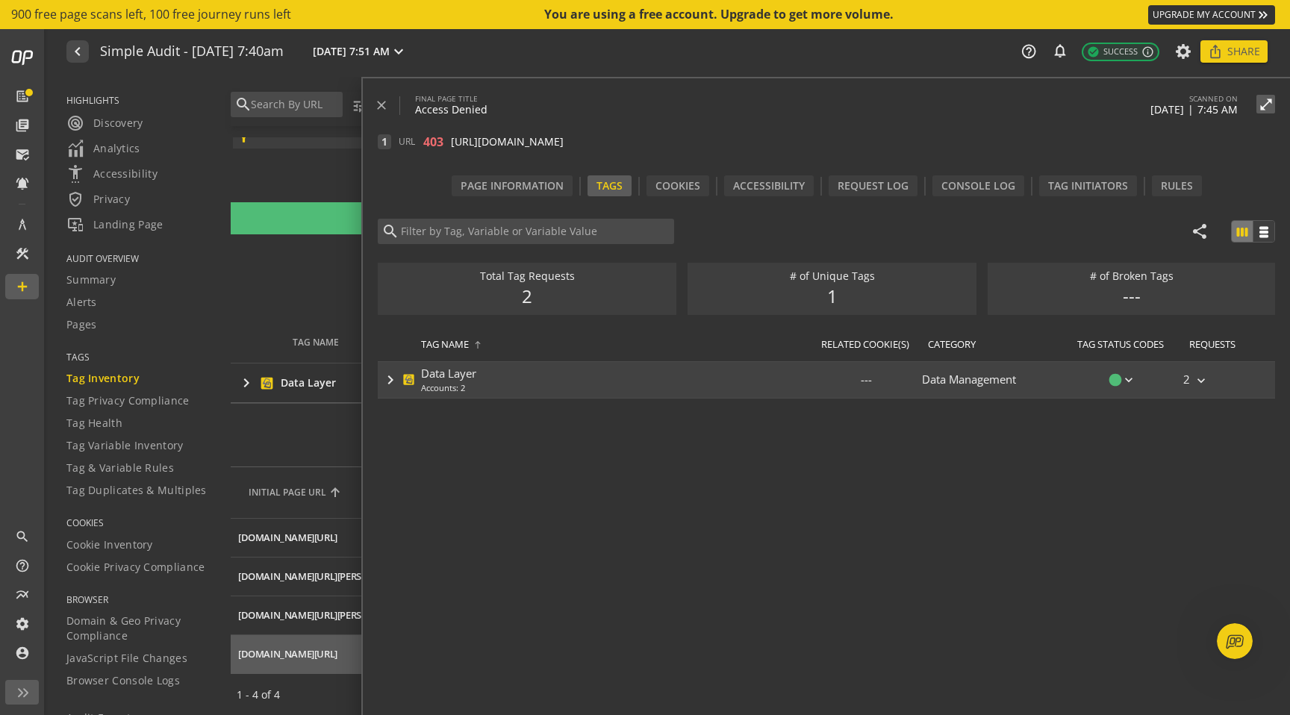
click at [726, 369] on div "keyboard_arrow_right Data Layer Accounts: 2" at bounding box center [594, 380] width 432 height 36
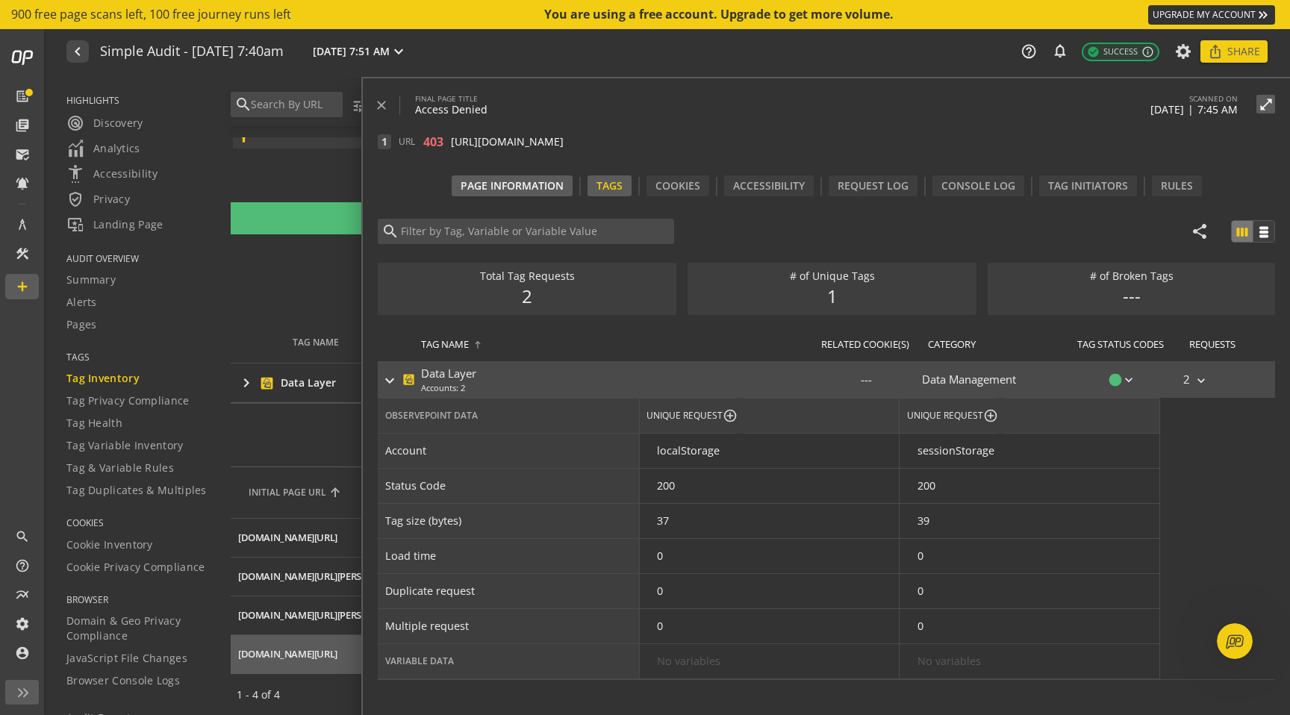
click at [552, 191] on div "Page Information" at bounding box center [512, 185] width 121 height 21
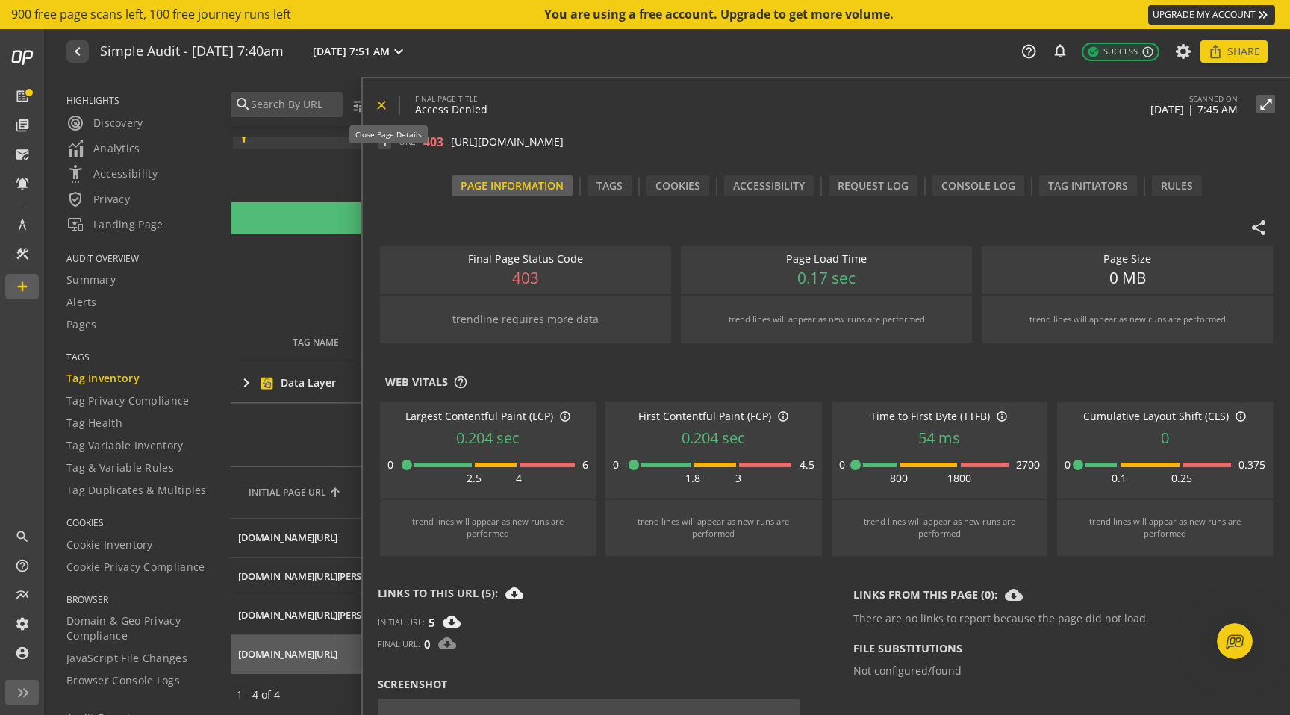
click at [381, 98] on mat-icon "close" at bounding box center [381, 105] width 15 height 15
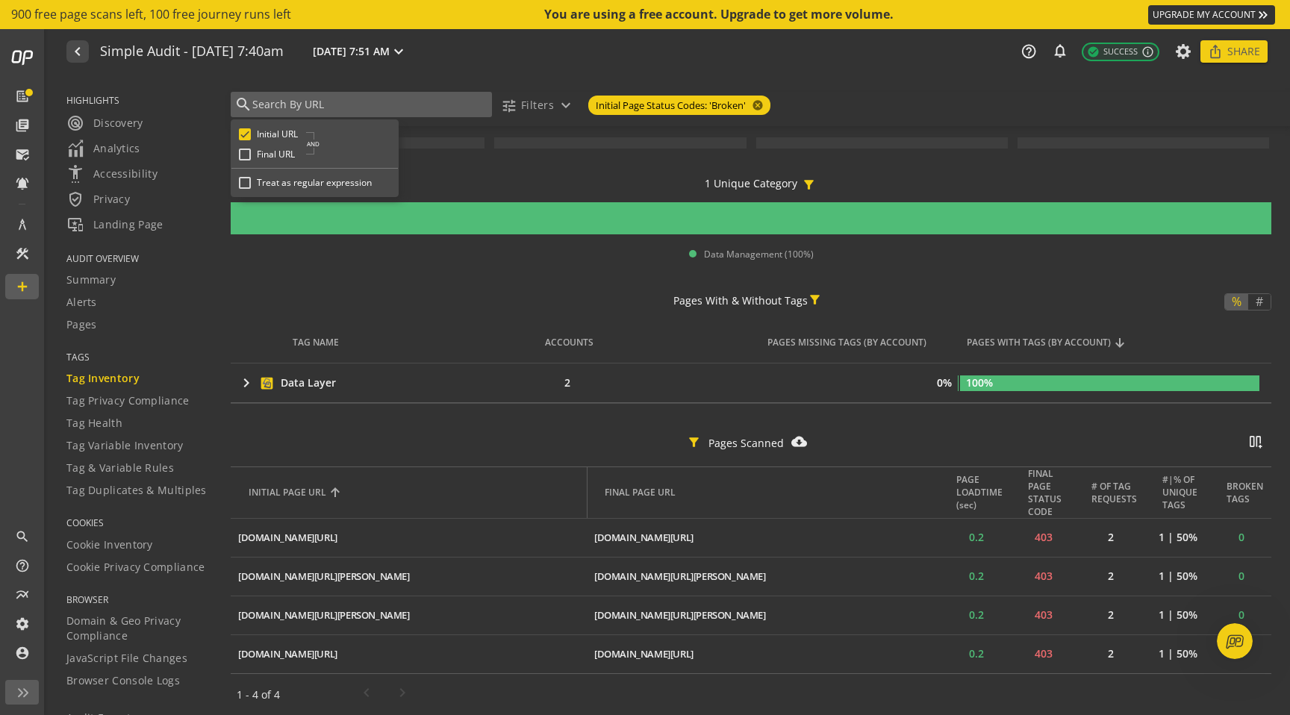
click at [298, 99] on input "text" at bounding box center [369, 104] width 237 height 16
click at [249, 155] on input "Final URL" at bounding box center [245, 155] width 12 height 12
checkbox input "false"
click at [249, 137] on input "Initial URL" at bounding box center [245, 134] width 12 height 12
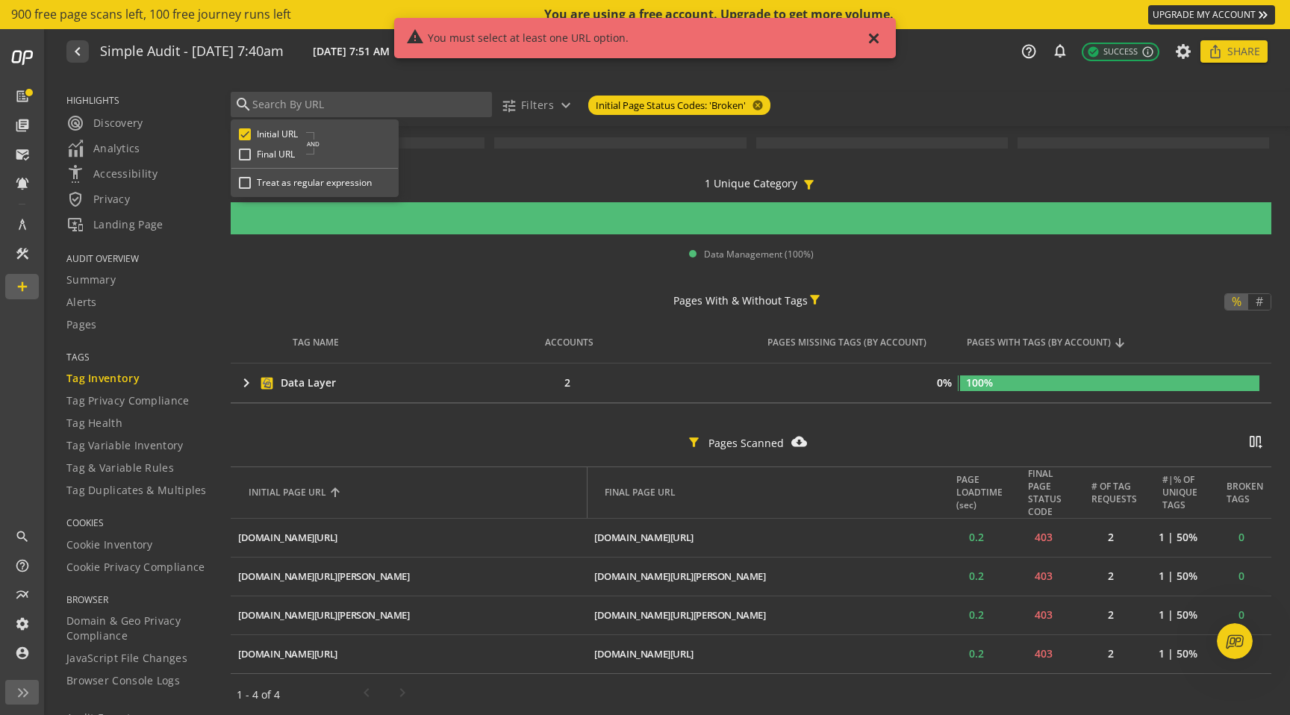
click at [249, 137] on input "Initial URL" at bounding box center [245, 134] width 12 height 12
checkbox input "true"
click at [375, 278] on tag-inventory "Pages Scanned notifications_none add_alert filter_alt 4 of 100 filter_alt Uniqu…" at bounding box center [751, 382] width 1041 height 667
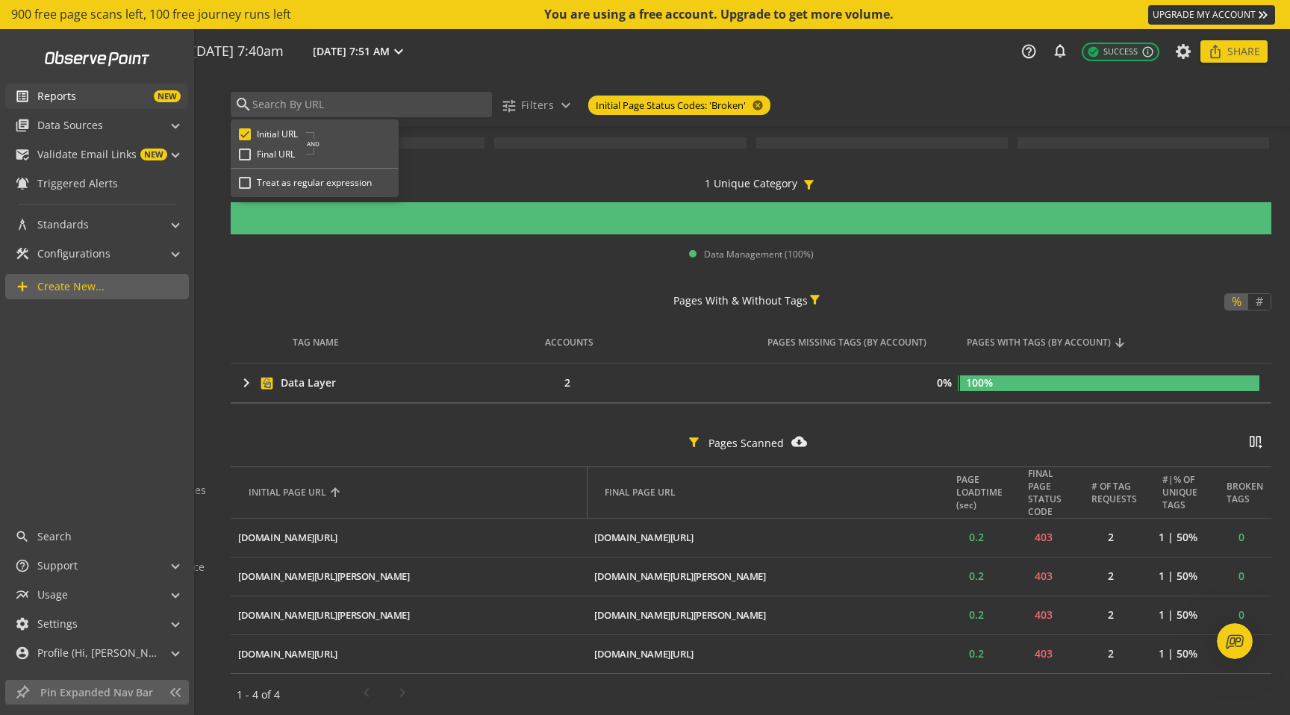
click at [58, 98] on span "Reports" at bounding box center [56, 96] width 39 height 15
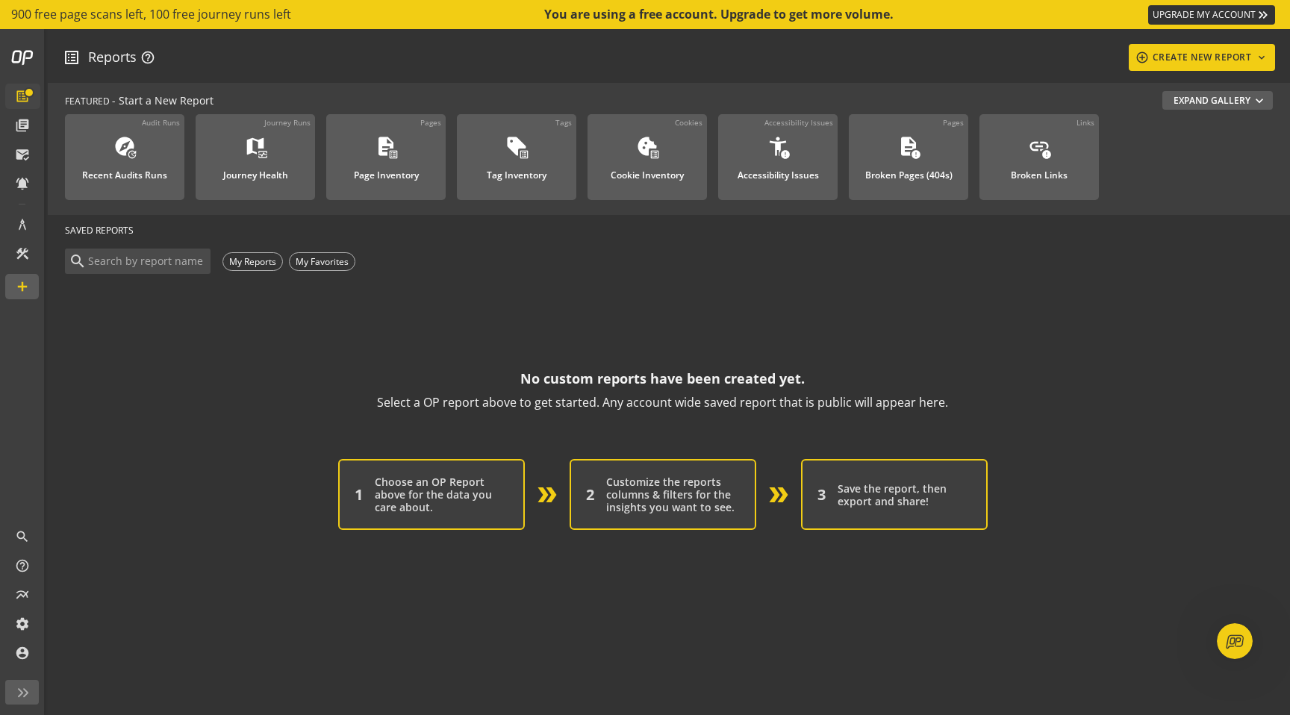
click at [348, 316] on op-account-reports-saved-reports-zero-state "No custom reports have been created yet. Select a OP report above to get starte…" at bounding box center [662, 403] width 1195 height 253
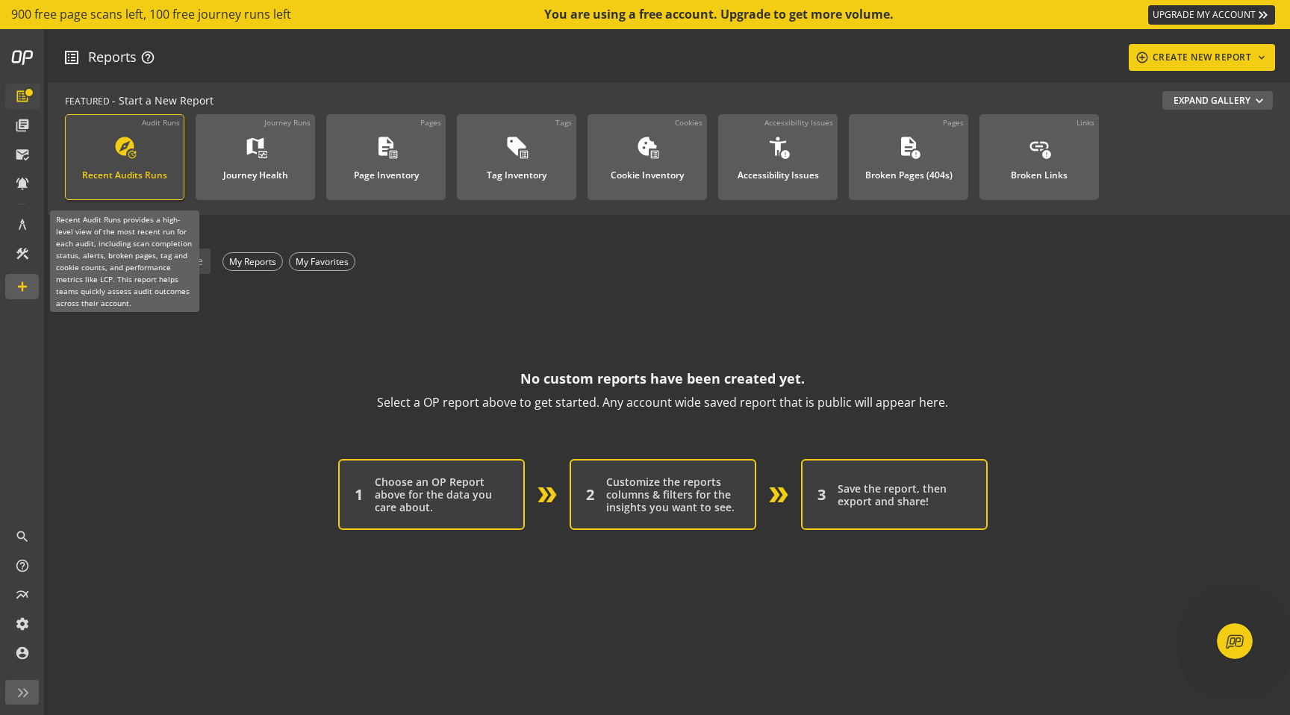
click at [153, 165] on div "Recent Audits Runs" at bounding box center [124, 170] width 85 height 19
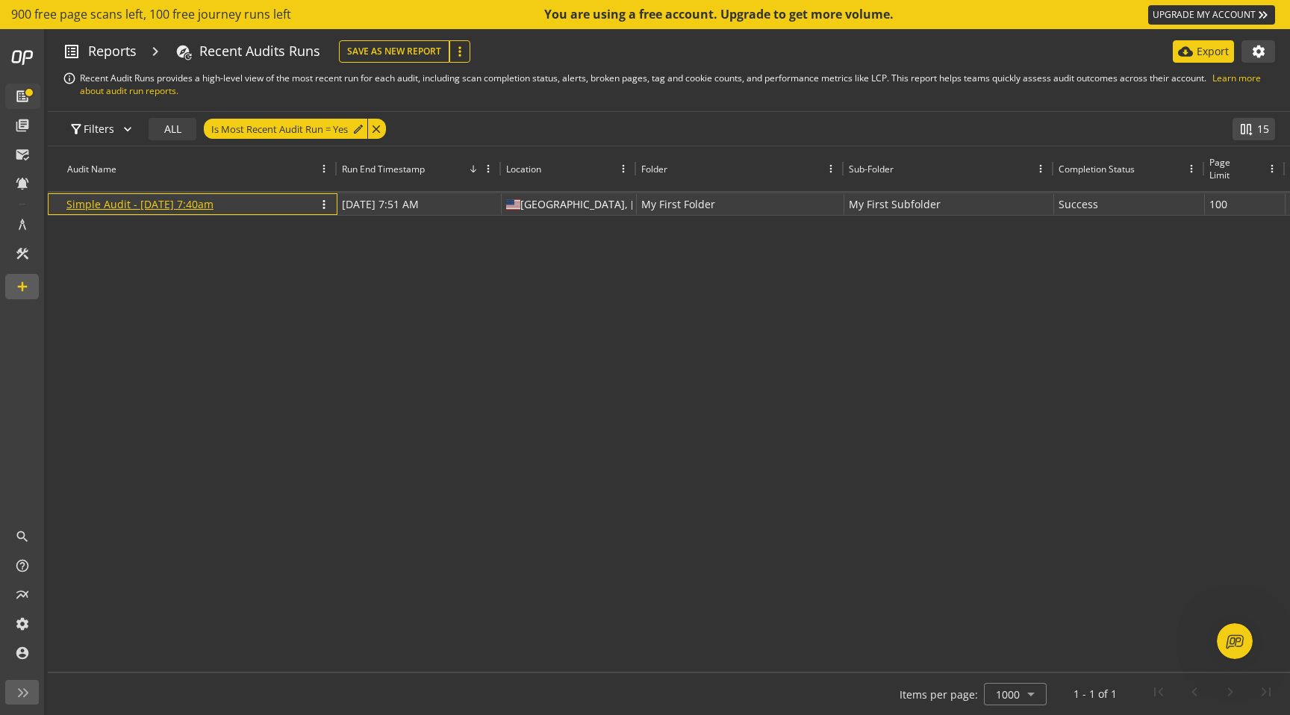
click at [213, 208] on link "Simple Audit - [DATE] 7:40am" at bounding box center [139, 204] width 147 height 14
